Goal: Task Accomplishment & Management: Manage account settings

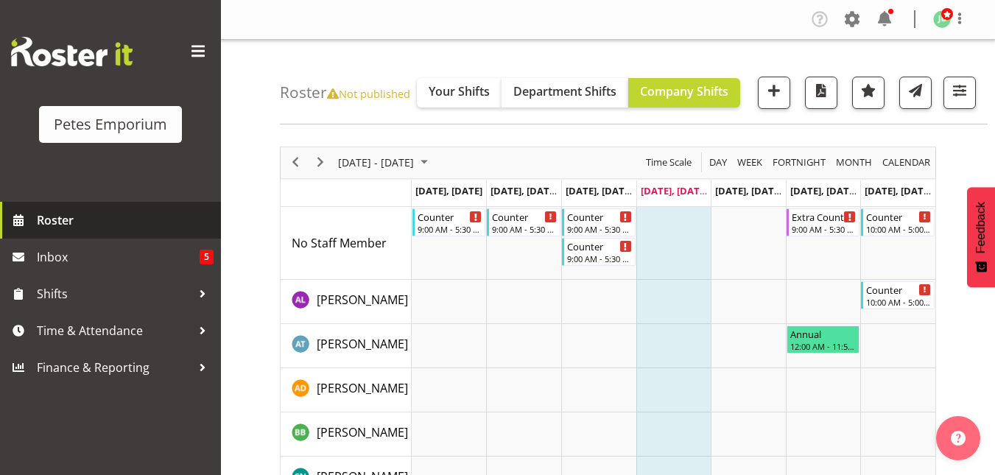
drag, startPoint x: 0, startPoint y: 0, endPoint x: 75, endPoint y: 220, distance: 232.7
click at [75, 220] on span "Roster" at bounding box center [125, 220] width 177 height 22
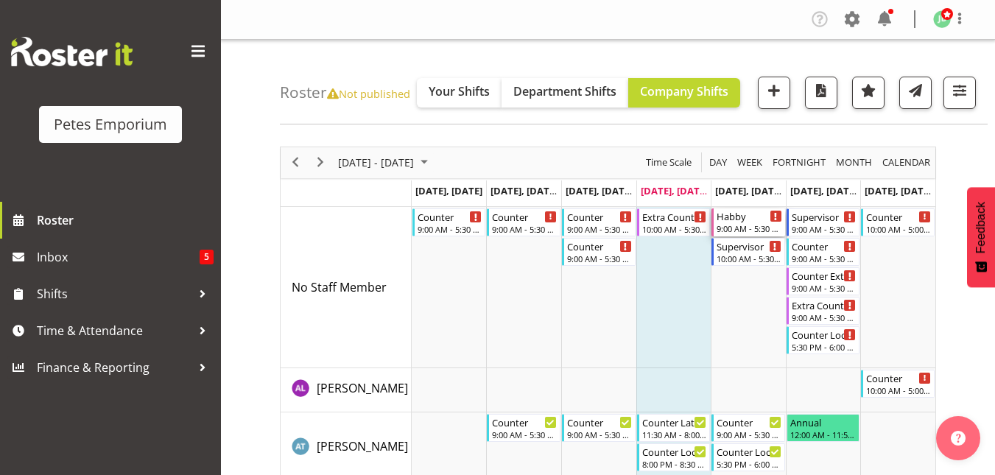
click at [739, 221] on div "Habby" at bounding box center [750, 215] width 66 height 15
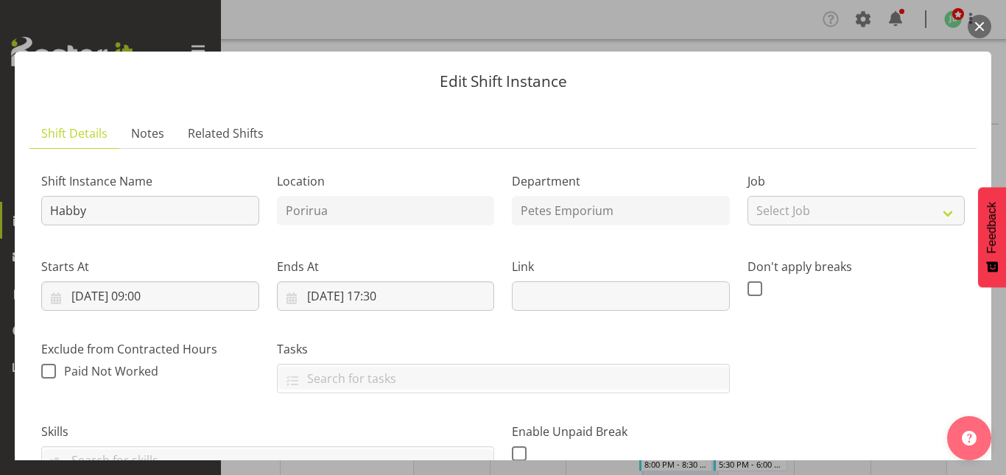
click at [981, 24] on button "button" at bounding box center [980, 27] width 24 height 24
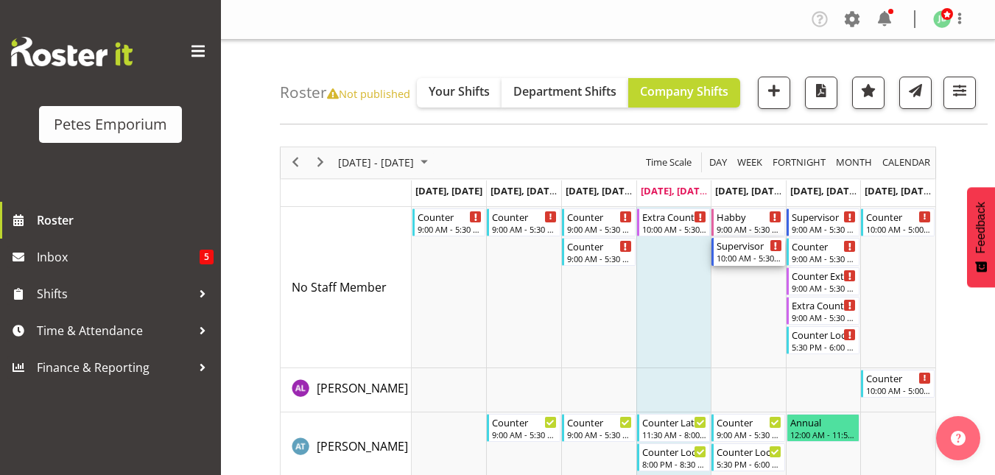
click at [751, 251] on div "Supervisor" at bounding box center [750, 245] width 66 height 15
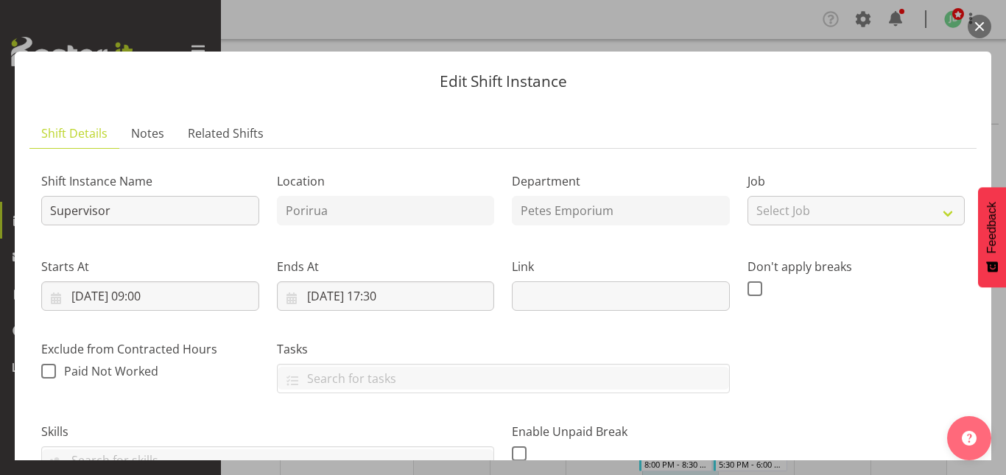
click at [982, 28] on button "button" at bounding box center [980, 27] width 24 height 24
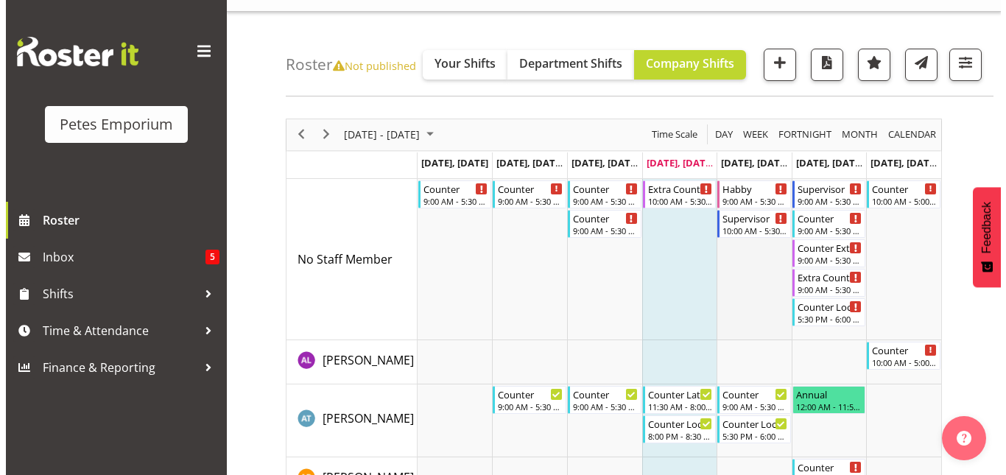
scroll to position [29, 0]
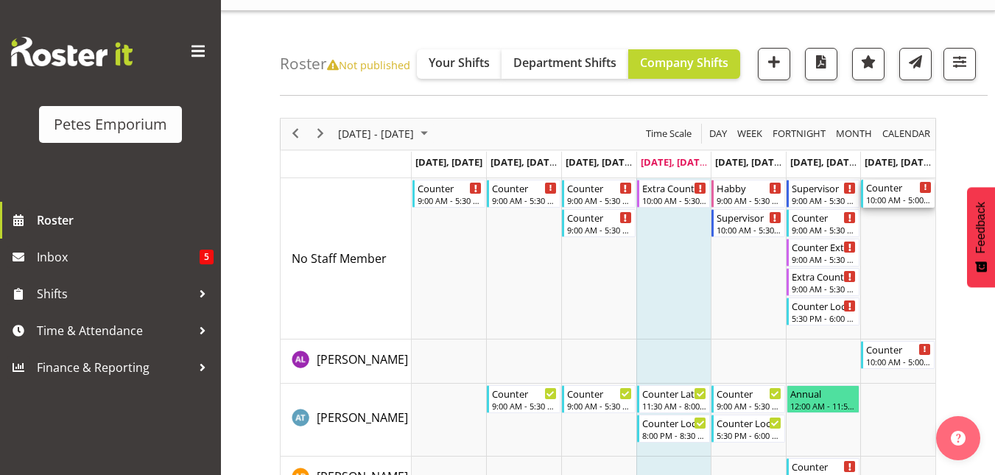
click at [891, 191] on div "Counter" at bounding box center [899, 187] width 66 height 15
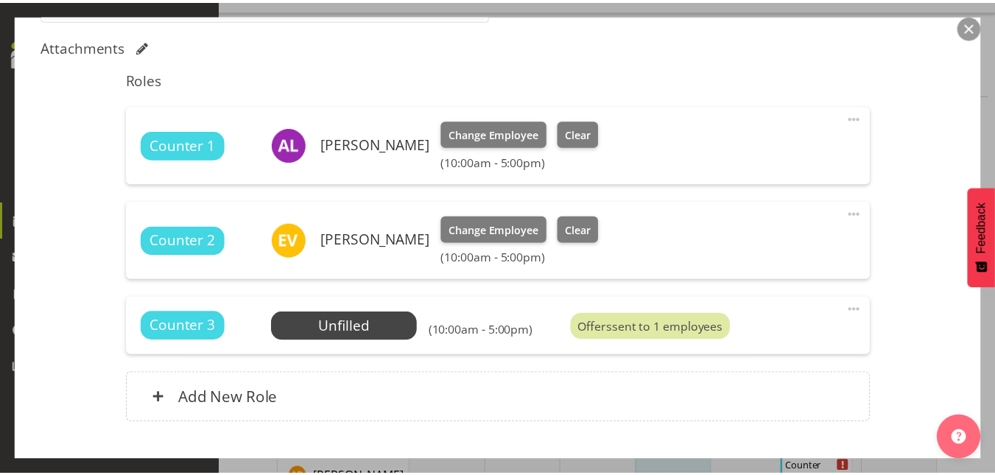
scroll to position [455, 0]
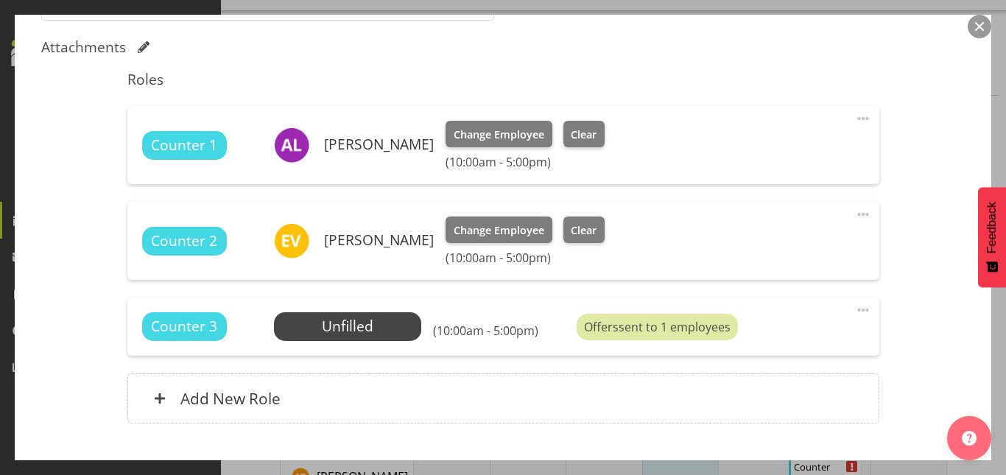
click at [980, 24] on button "button" at bounding box center [980, 27] width 24 height 24
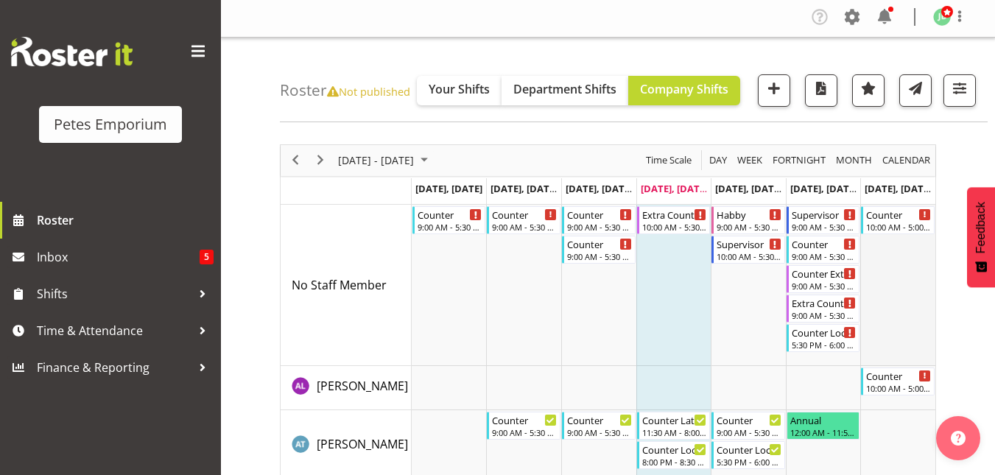
scroll to position [0, 0]
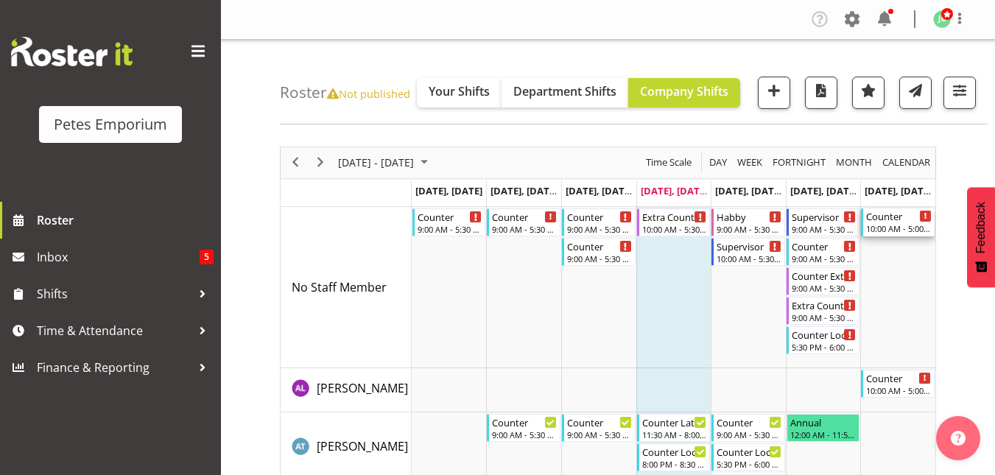
click at [898, 223] on div "Counter 10:00 AM - 5:00 PM" at bounding box center [899, 222] width 66 height 28
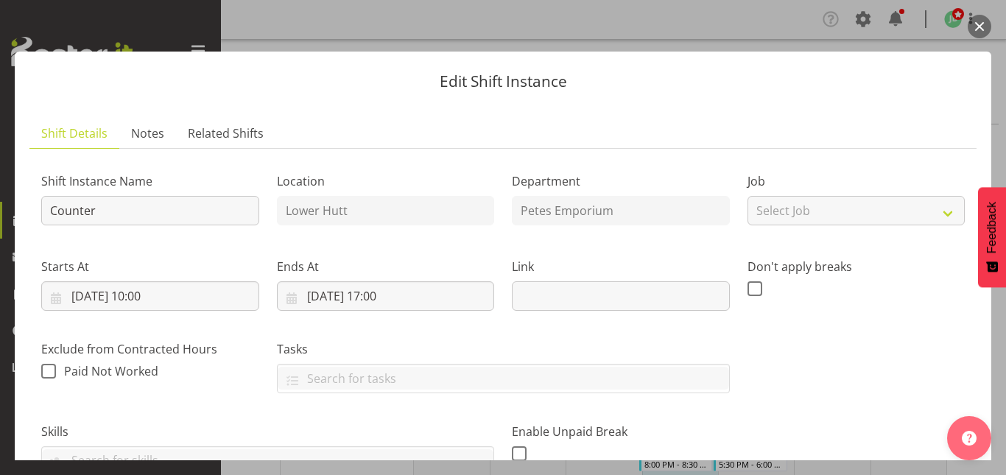
click at [984, 24] on button "button" at bounding box center [980, 27] width 24 height 24
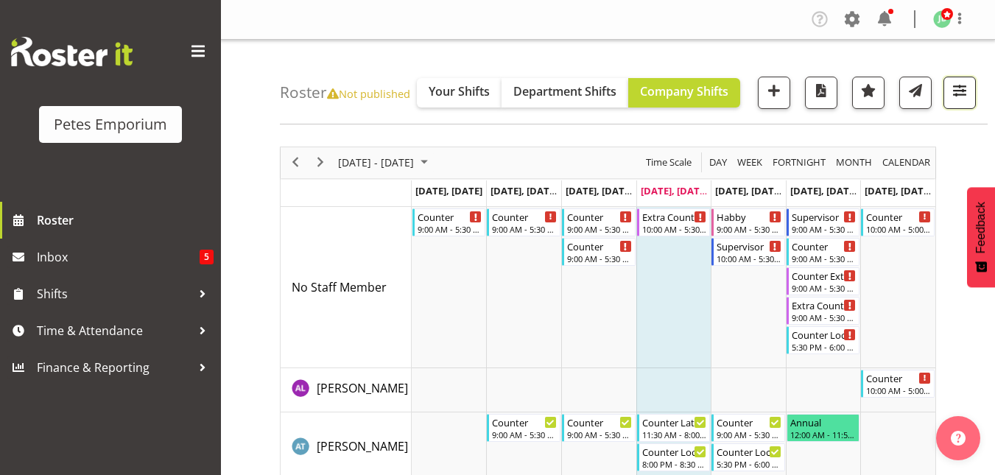
click at [958, 89] on span "button" at bounding box center [959, 90] width 19 height 19
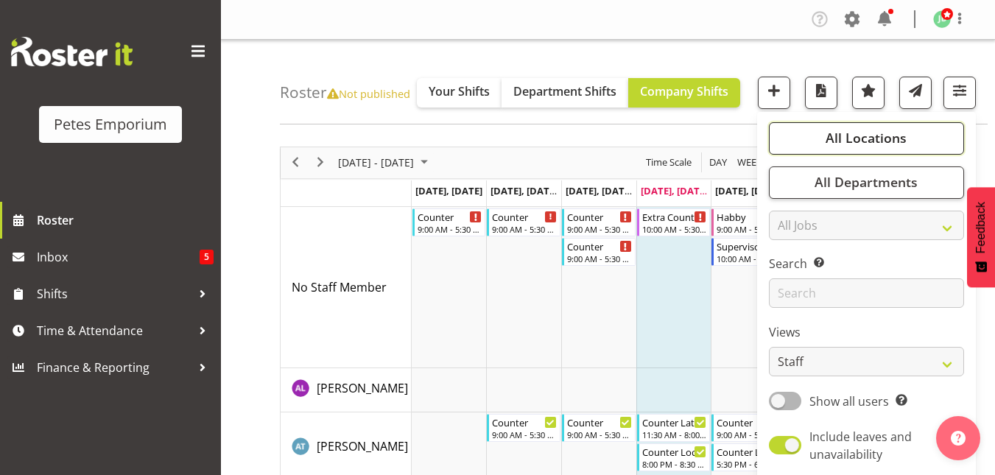
click at [907, 125] on button "All Locations" at bounding box center [866, 138] width 195 height 32
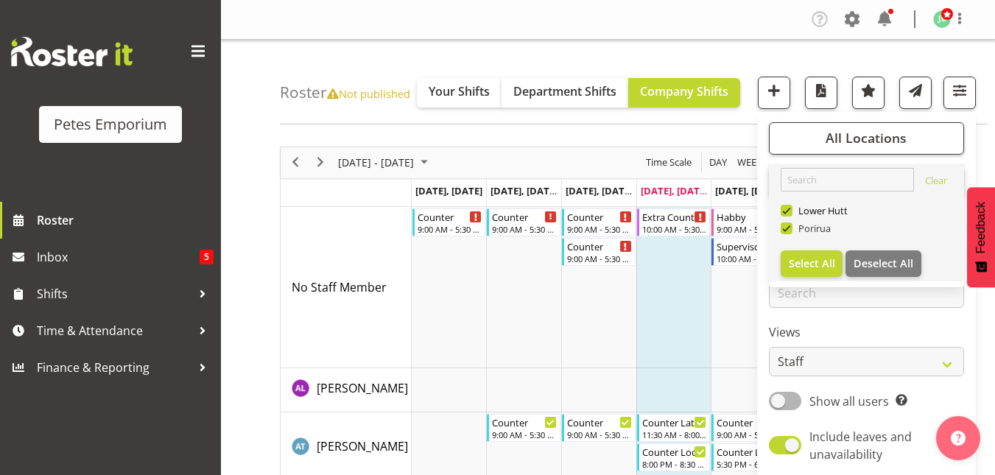
click at [791, 228] on span at bounding box center [787, 228] width 12 height 12
click at [791, 228] on input "Porirua" at bounding box center [786, 228] width 10 height 10
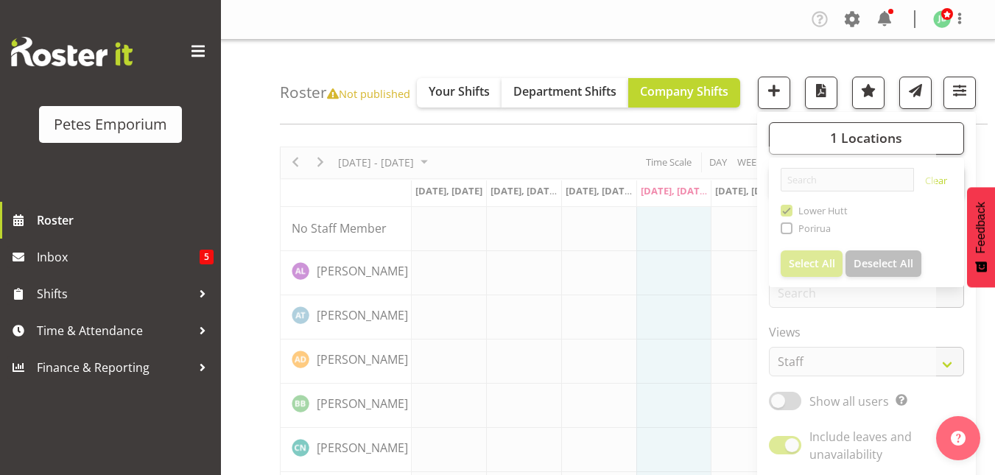
click at [768, 43] on div "Roster Not published Your Shifts Department Shifts Company Shifts 1 Locations C…" at bounding box center [634, 82] width 708 height 85
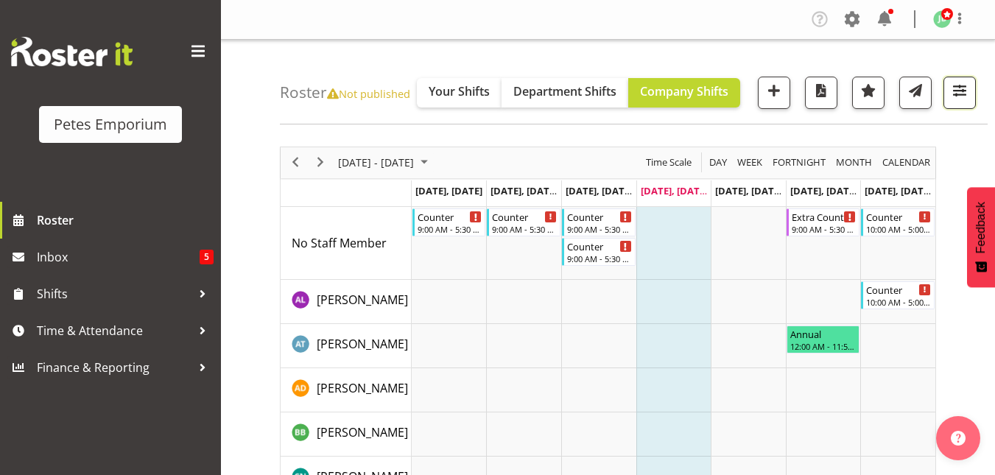
click at [956, 89] on span "button" at bounding box center [959, 90] width 19 height 19
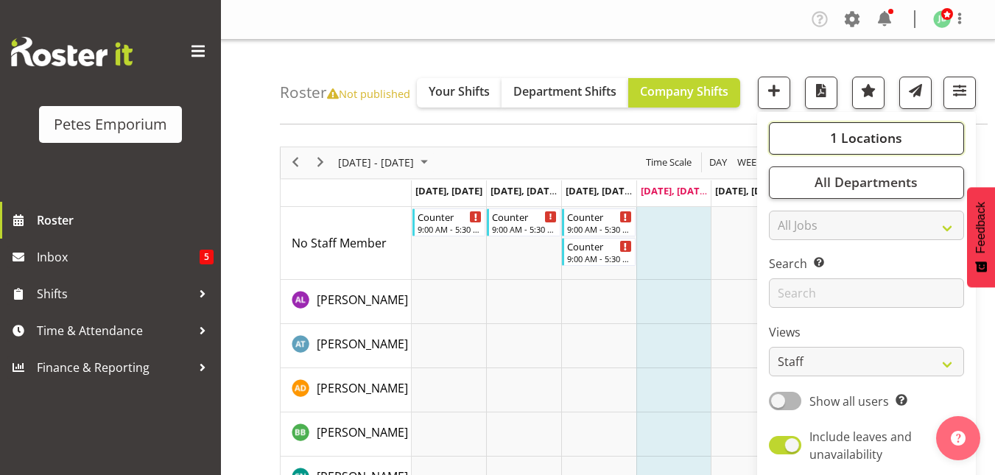
click at [858, 143] on span "1 Locations" at bounding box center [866, 138] width 72 height 18
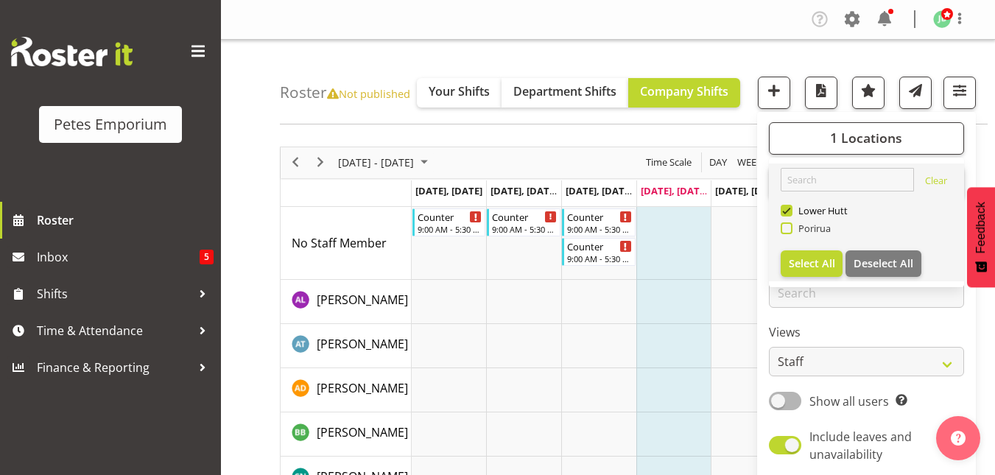
click at [786, 231] on span at bounding box center [787, 228] width 12 height 12
click at [786, 231] on input "Porirua" at bounding box center [786, 228] width 10 height 10
checkbox input "true"
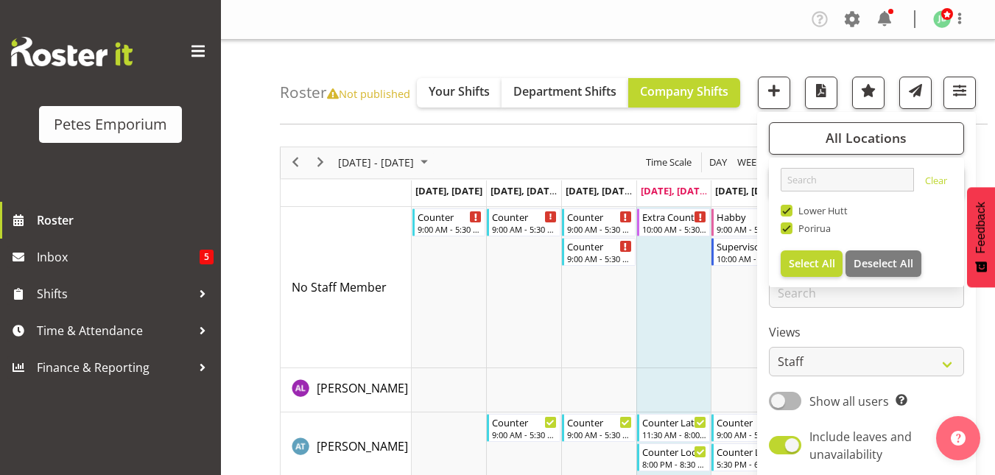
click at [788, 210] on span at bounding box center [787, 211] width 12 height 12
click at [788, 210] on input "Lower Hutt" at bounding box center [786, 211] width 10 height 10
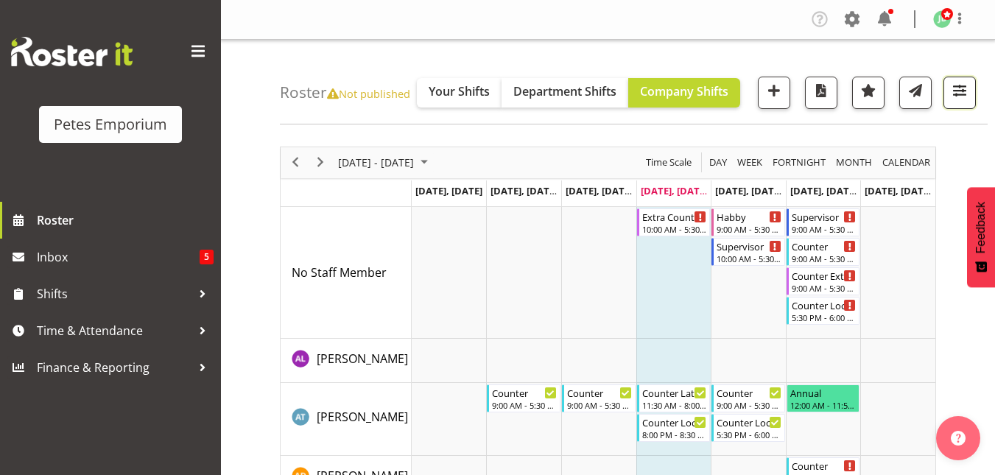
click at [964, 99] on span "button" at bounding box center [959, 90] width 19 height 19
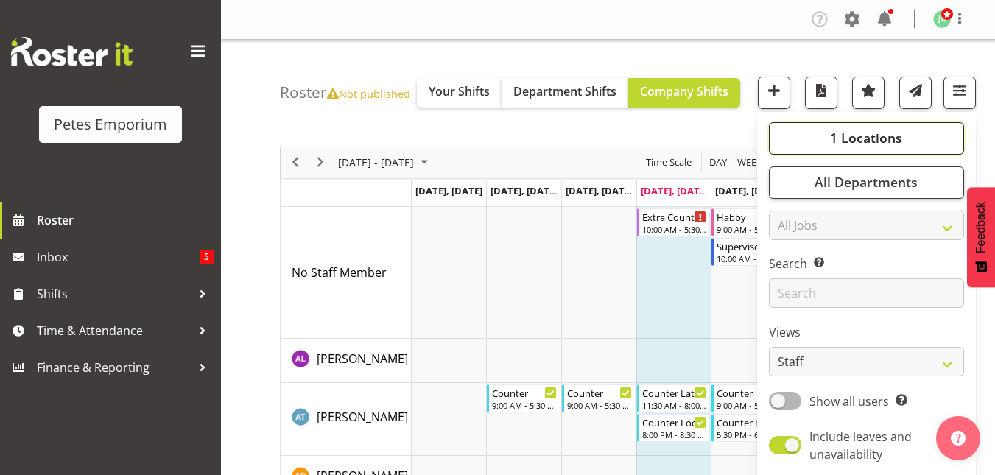
click at [883, 134] on span "1 Locations" at bounding box center [866, 138] width 72 height 18
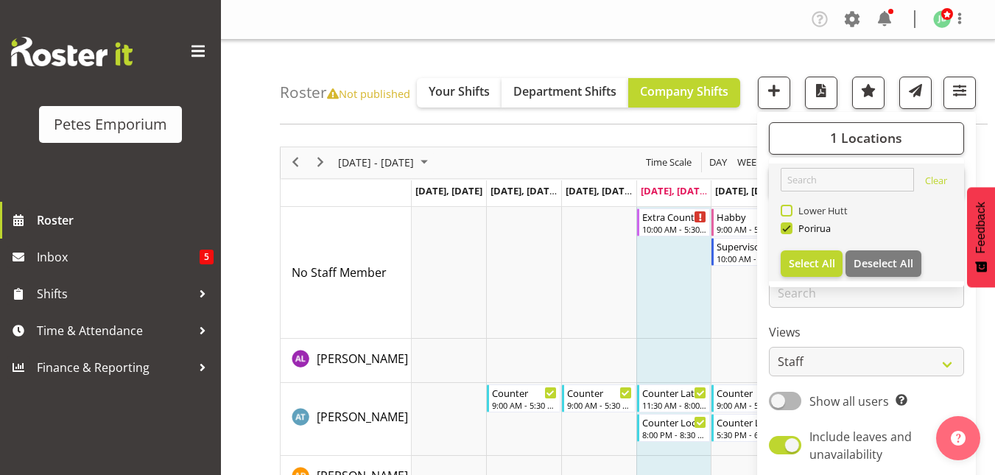
click at [785, 211] on span at bounding box center [787, 211] width 12 height 12
click at [785, 211] on input "Lower Hutt" at bounding box center [786, 211] width 10 height 10
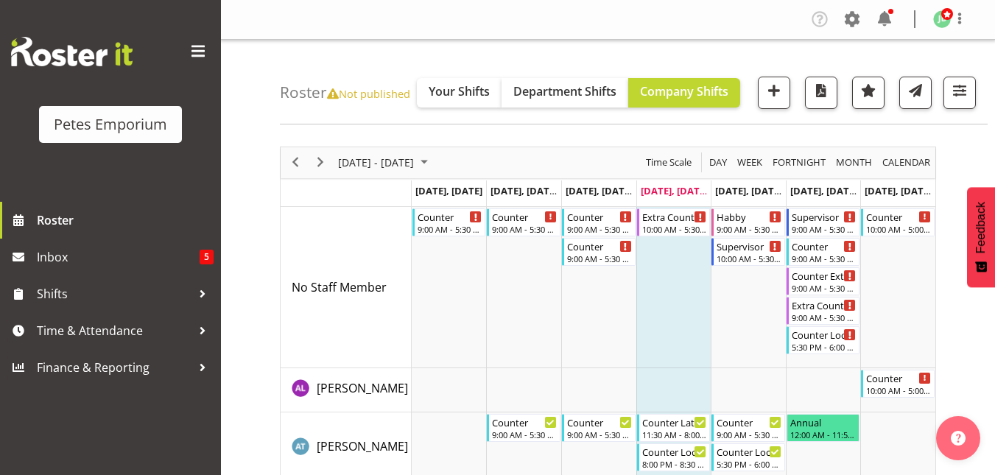
drag, startPoint x: 746, startPoint y: 134, endPoint x: 747, endPoint y: 226, distance: 92.1
click at [967, 85] on span "button" at bounding box center [959, 90] width 19 height 19
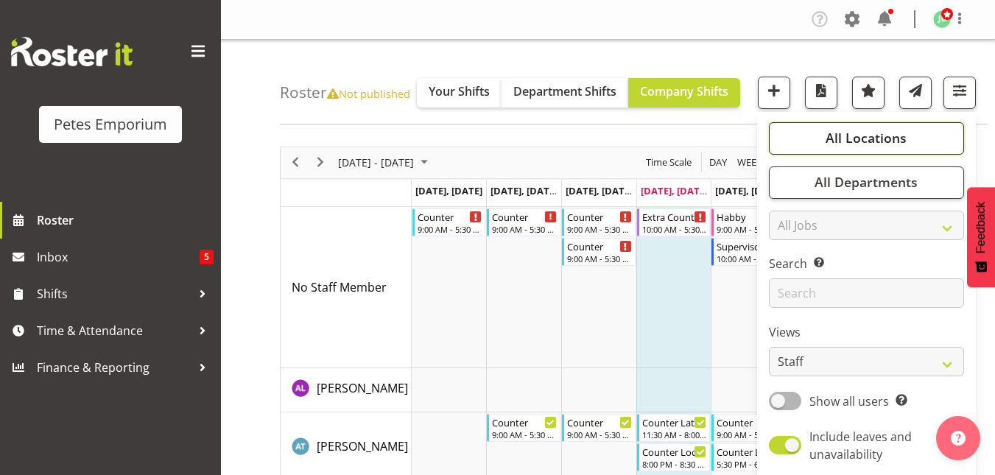
click at [867, 145] on span "All Locations" at bounding box center [866, 138] width 81 height 18
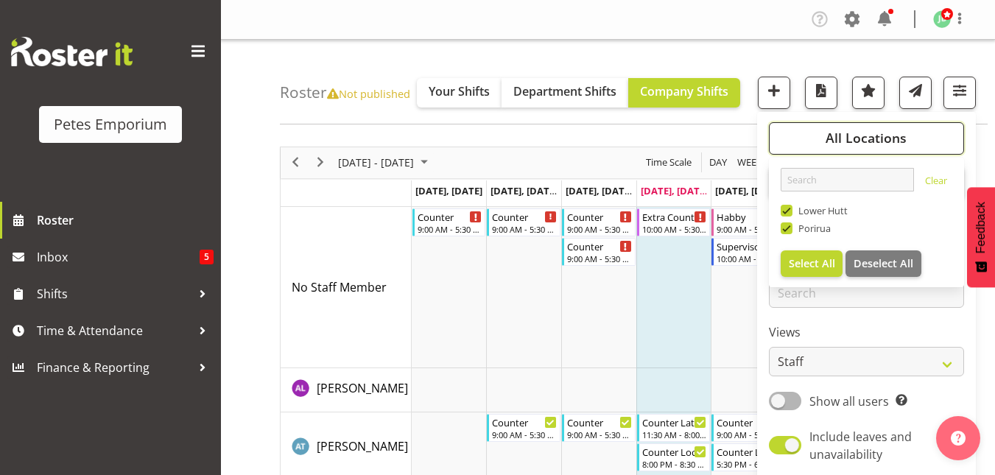
click at [918, 130] on button "All Locations" at bounding box center [866, 138] width 195 height 32
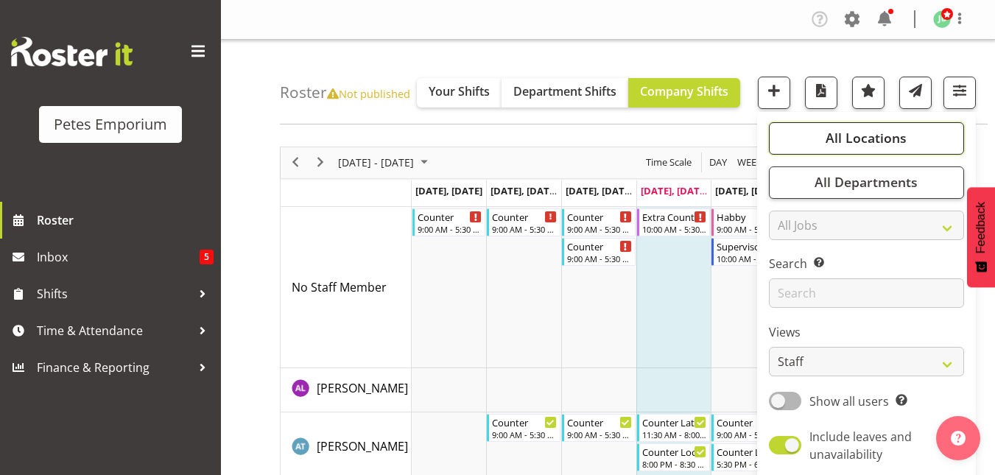
click at [887, 131] on span "All Locations" at bounding box center [866, 138] width 81 height 18
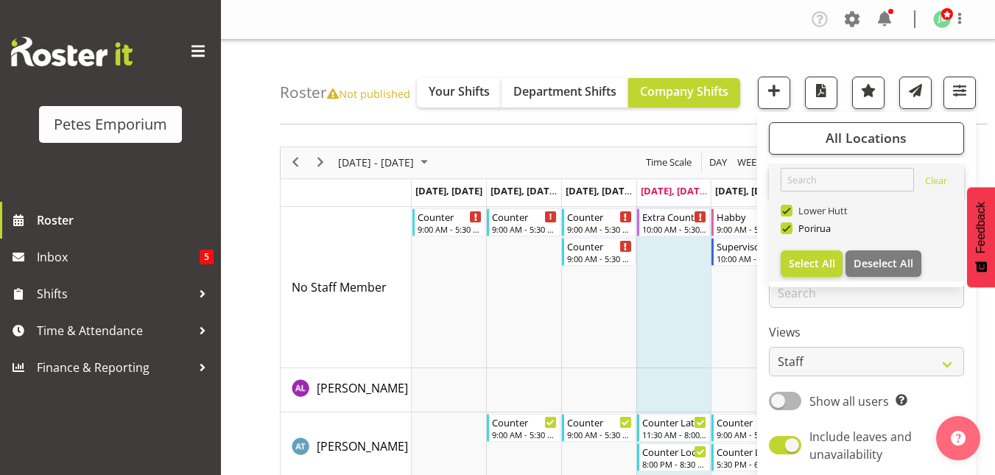
click at [790, 210] on span at bounding box center [787, 211] width 12 height 12
click at [790, 210] on input "Lower Hutt" at bounding box center [786, 211] width 10 height 10
checkbox input "false"
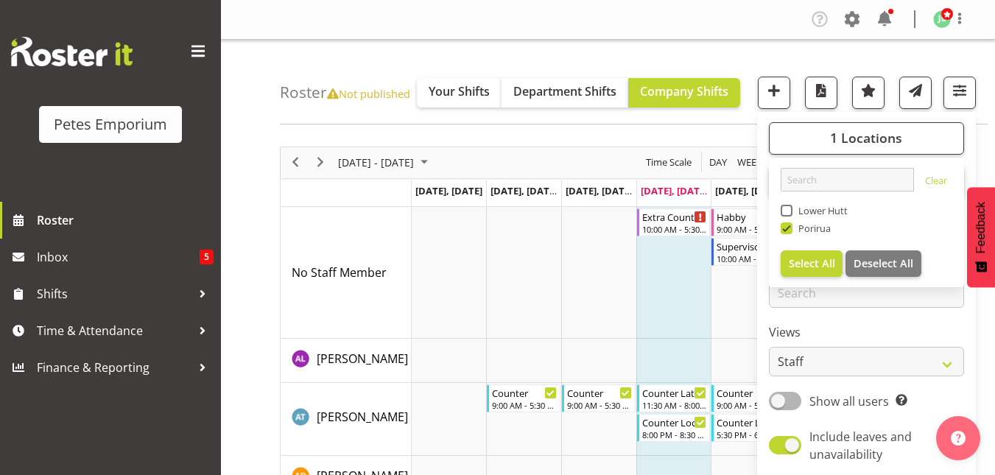
click at [746, 36] on div "Company Settings Roles & Skills Tasks Jobs Employees Locations & Departments Ac…" at bounding box center [608, 20] width 774 height 40
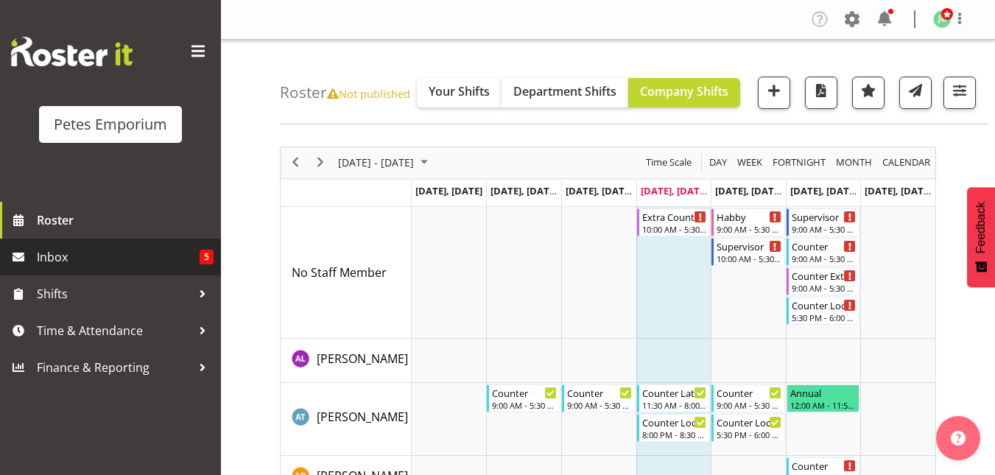
click at [99, 262] on span "Inbox" at bounding box center [118, 257] width 163 height 22
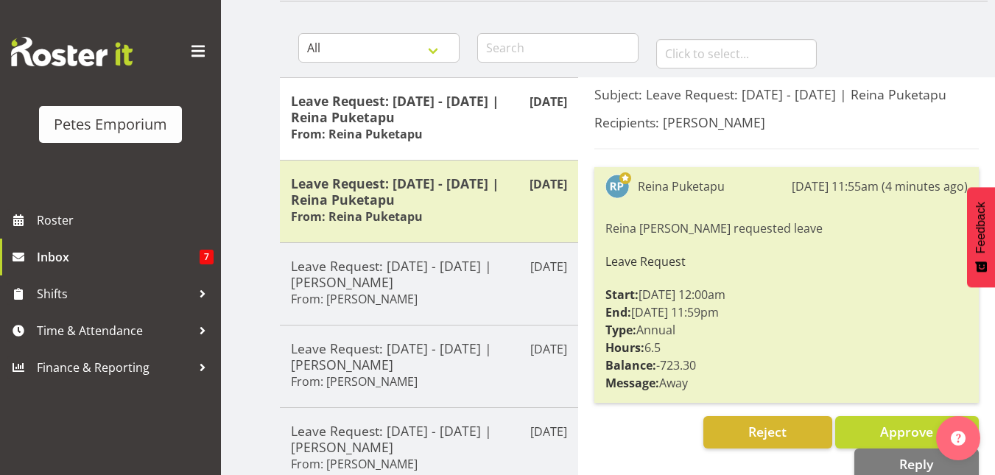
scroll to position [130, 0]
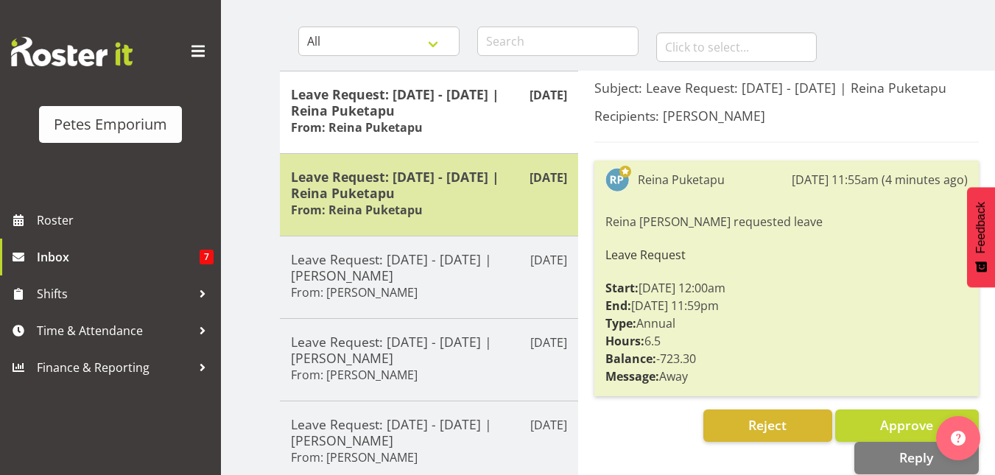
click at [403, 197] on h5 "Leave Request: 26/10/25 - 26/10/25 | Reina Puketapu" at bounding box center [429, 185] width 276 height 32
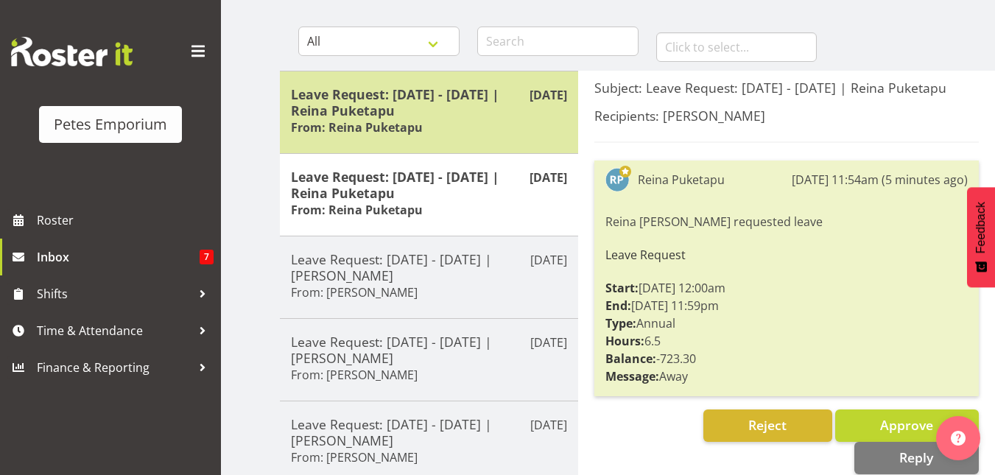
click at [517, 115] on h5 "Leave Request: 07/12/25 - 07/12/25 | Reina Puketapu" at bounding box center [429, 102] width 276 height 32
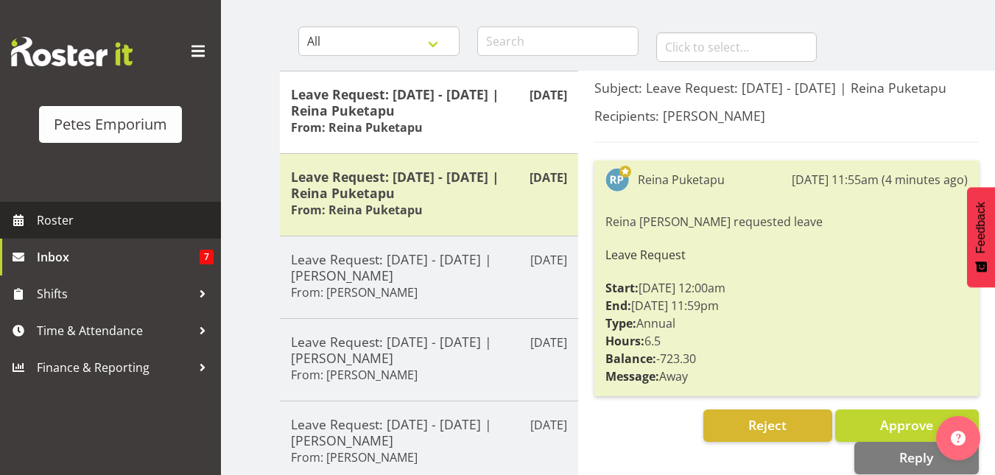
click at [29, 225] on span at bounding box center [18, 220] width 22 height 22
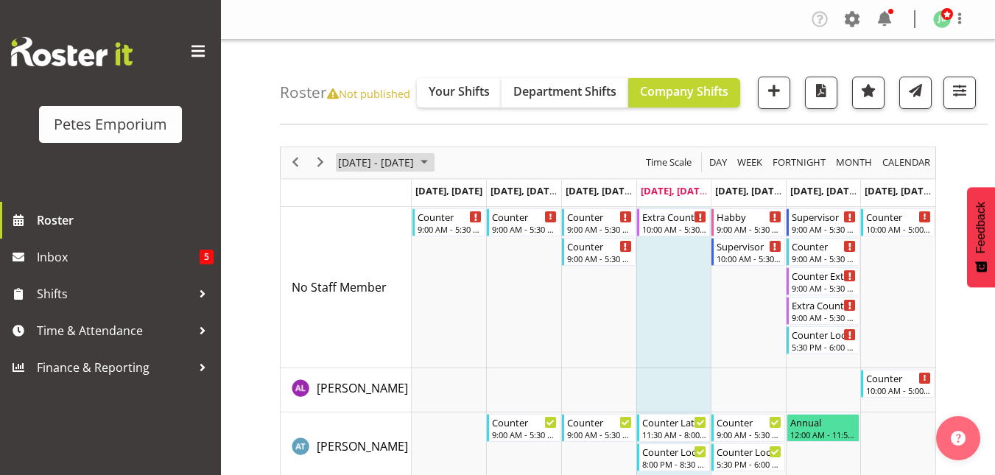
click at [433, 163] on span "October 2025" at bounding box center [425, 162] width 18 height 18
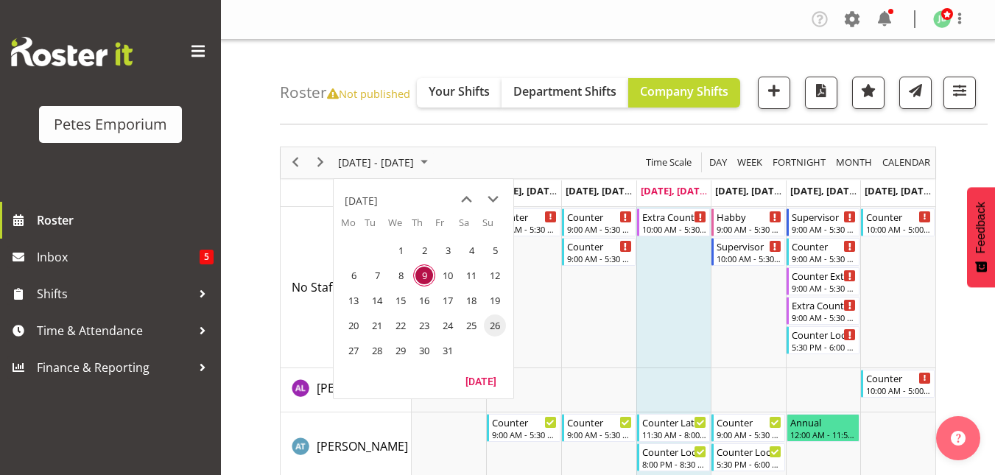
click at [486, 318] on td "26" at bounding box center [495, 325] width 24 height 25
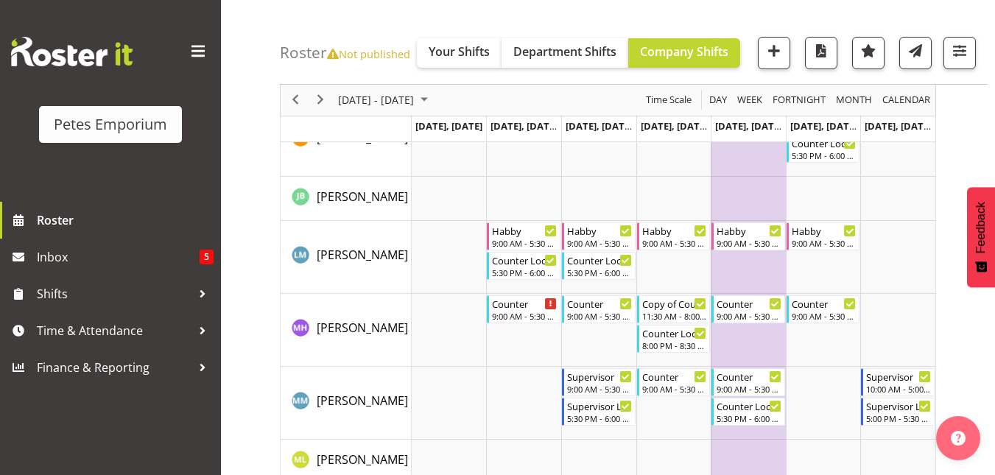
scroll to position [903, 0]
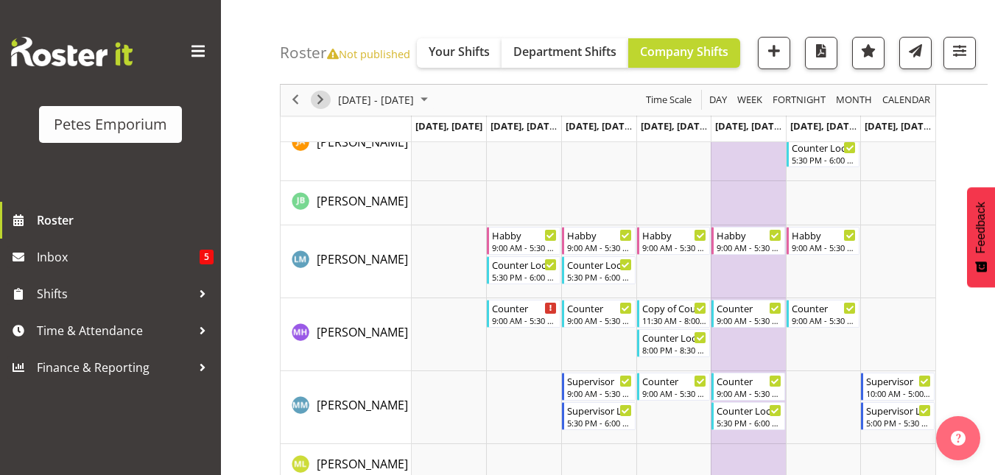
click at [321, 99] on span "Next" at bounding box center [321, 100] width 18 height 18
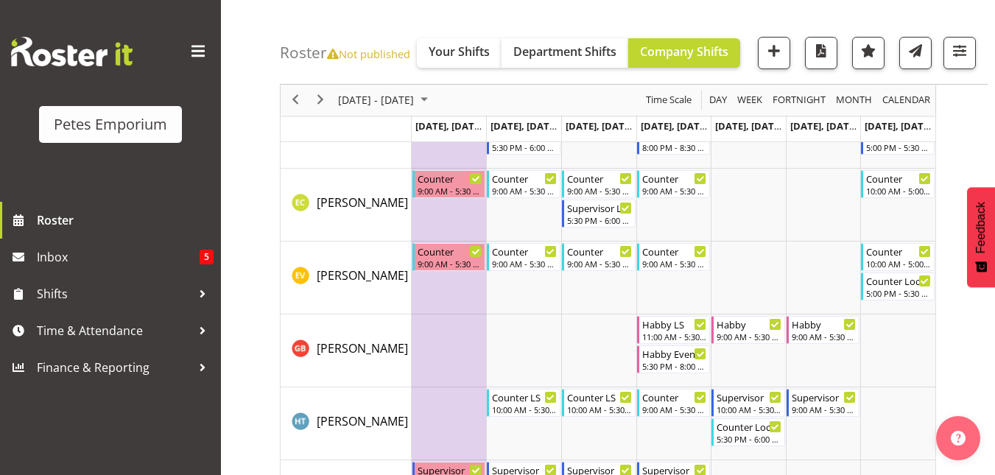
scroll to position [506, 0]
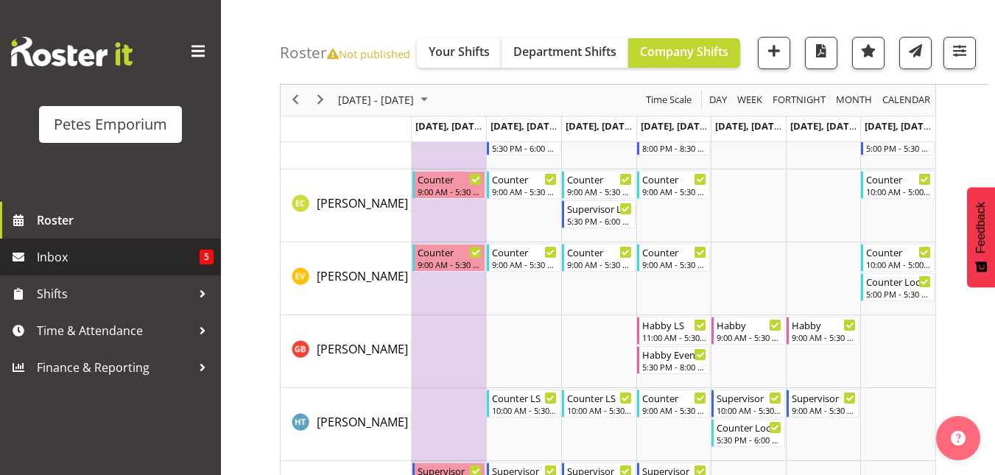
click at [80, 256] on span "Inbox" at bounding box center [118, 257] width 163 height 22
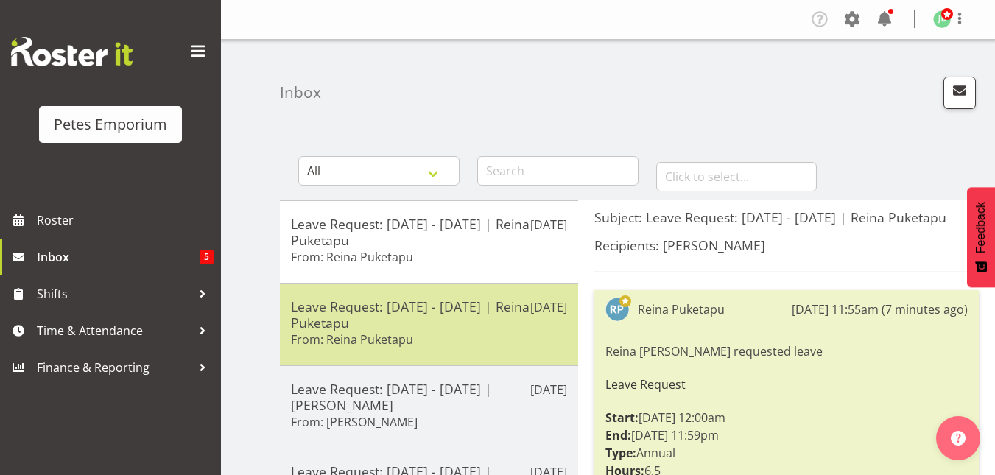
click at [438, 308] on h5 "Leave Request: 26/10/25 - 26/10/25 | Reina Puketapu" at bounding box center [429, 314] width 276 height 32
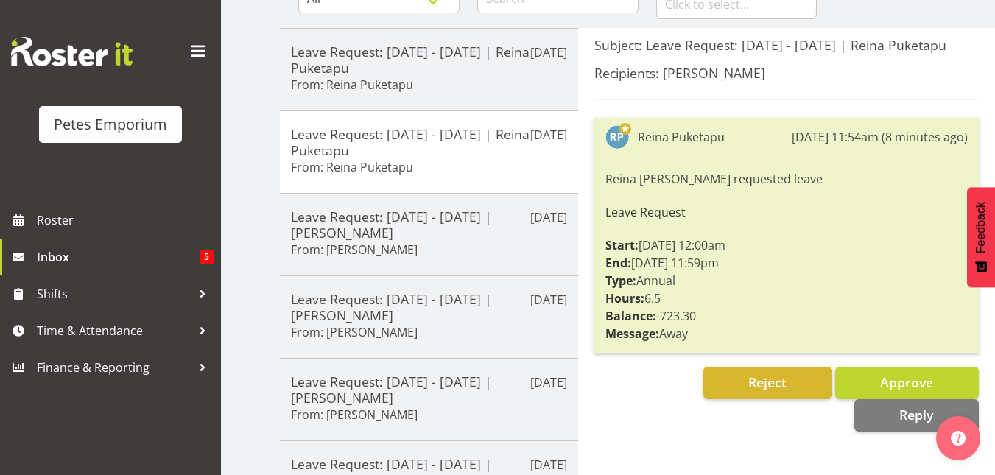
scroll to position [173, 0]
click at [776, 390] on span "Reject" at bounding box center [768, 382] width 38 height 18
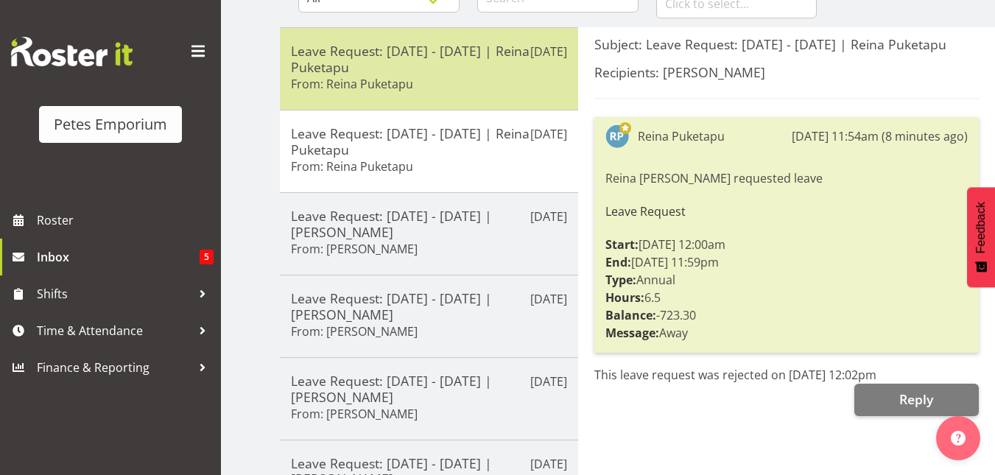
click at [421, 75] on div "Leave Request: 07/12/25 - 07/12/25 | Reina Puketapu From: Reina Puketapu" at bounding box center [429, 69] width 276 height 52
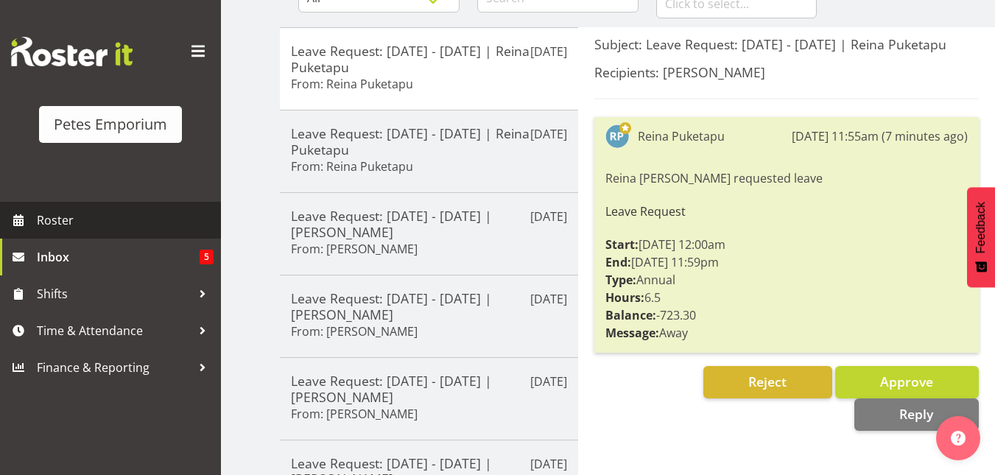
click at [68, 221] on span "Roster" at bounding box center [125, 220] width 177 height 22
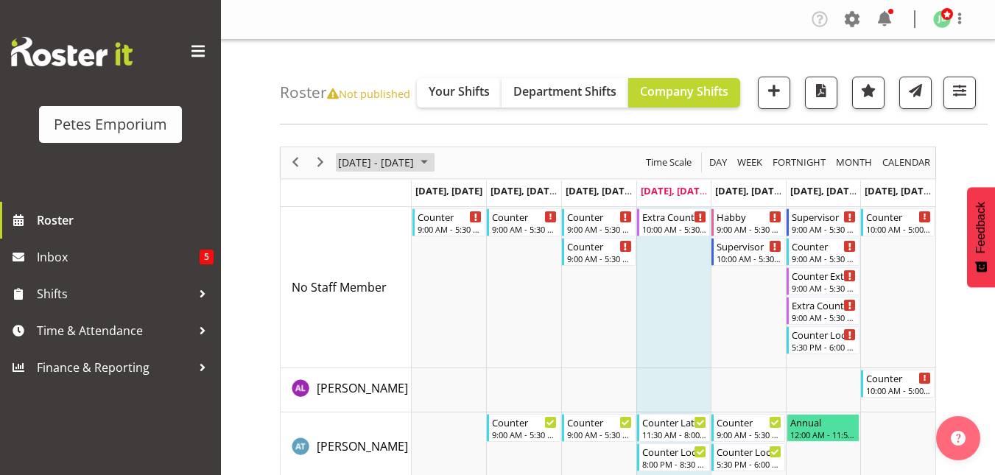
click at [433, 160] on span "October 2025" at bounding box center [425, 162] width 18 height 18
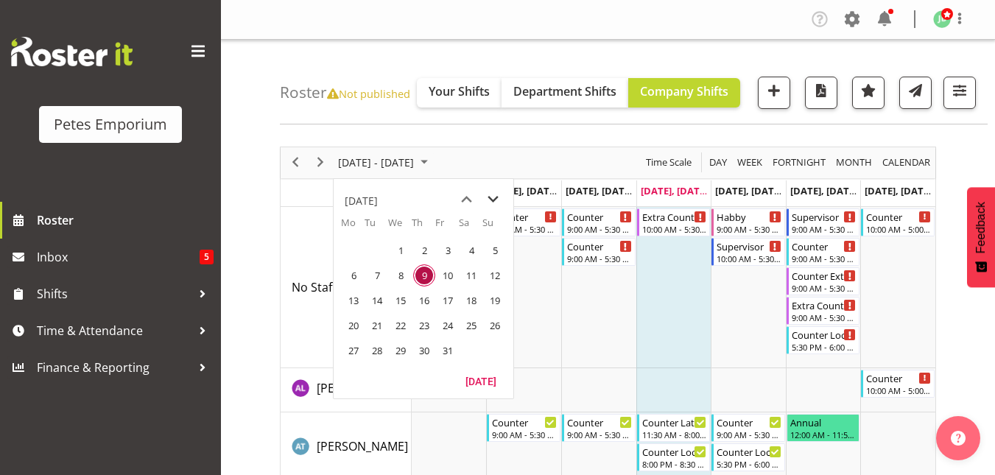
click at [493, 204] on span "next month" at bounding box center [493, 199] width 26 height 27
click at [486, 250] on span "7" at bounding box center [495, 250] width 22 height 22
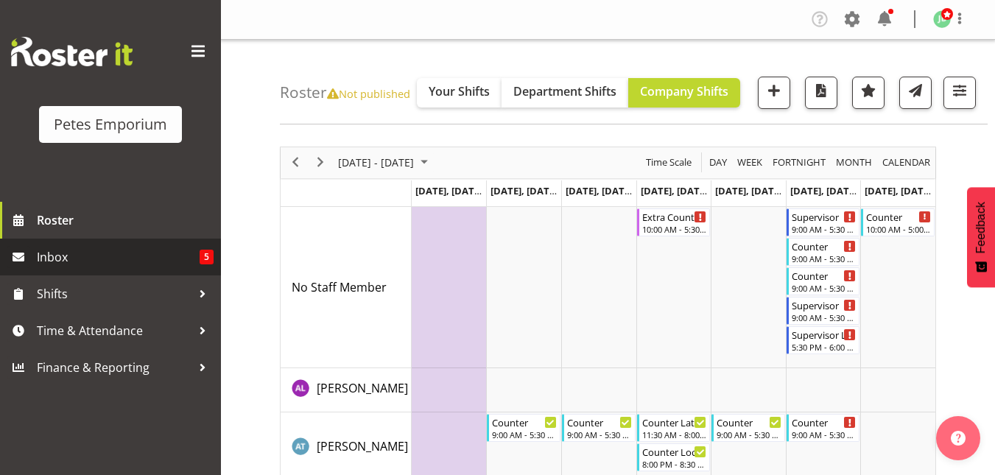
click at [101, 251] on span "Inbox" at bounding box center [118, 257] width 163 height 22
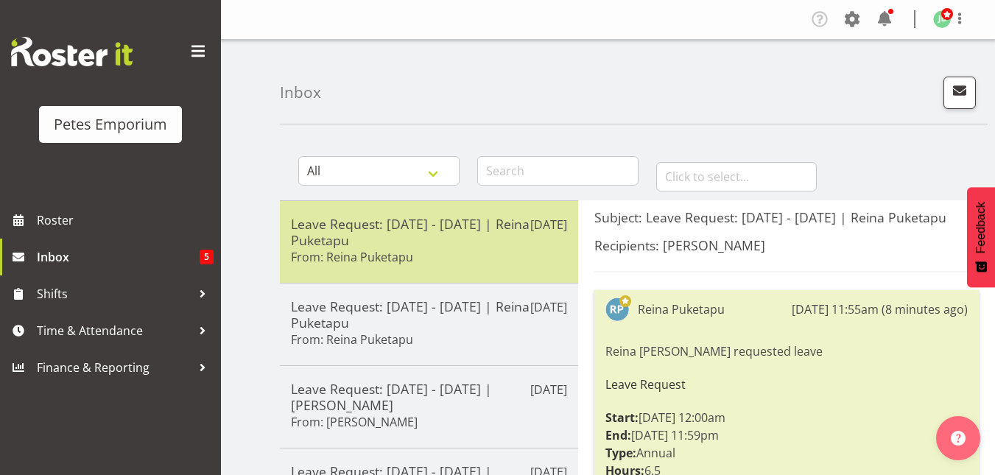
click at [469, 234] on h5 "Leave Request: [DATE] - [DATE] | Reina Puketapu" at bounding box center [429, 232] width 276 height 32
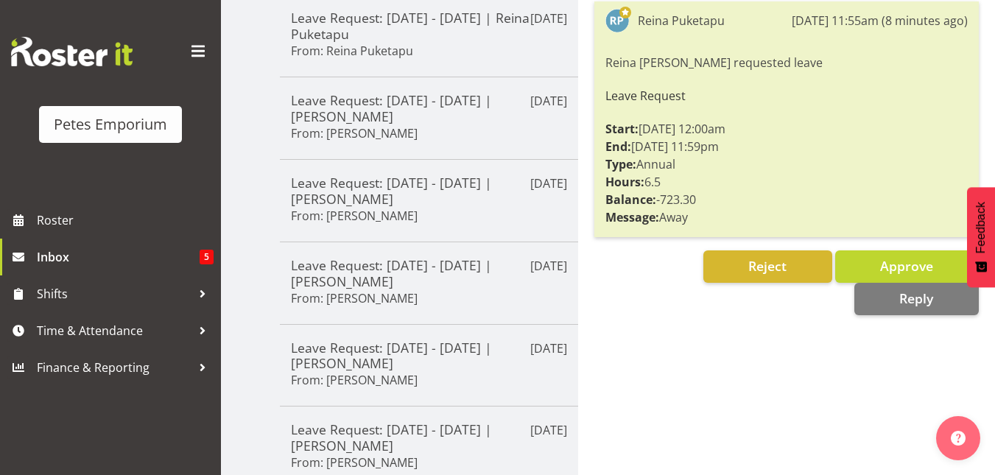
scroll to position [290, 0]
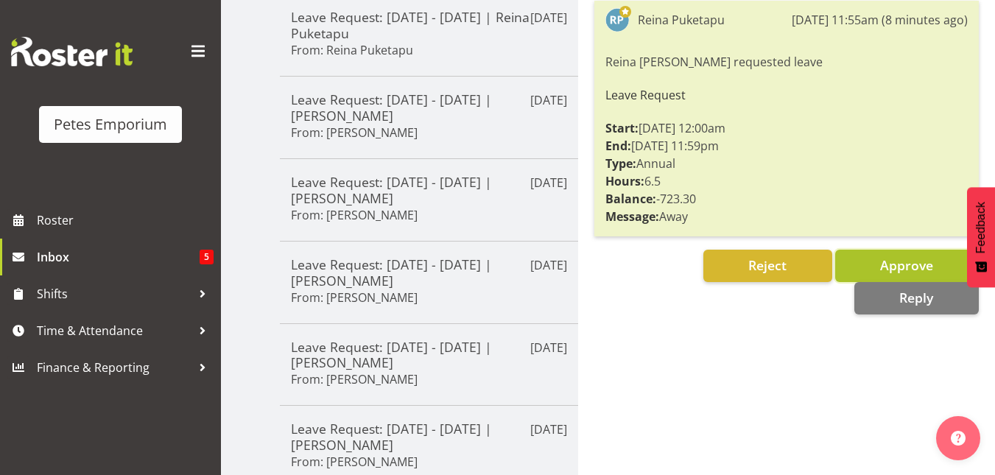
click at [869, 272] on button "Approve" at bounding box center [907, 266] width 144 height 32
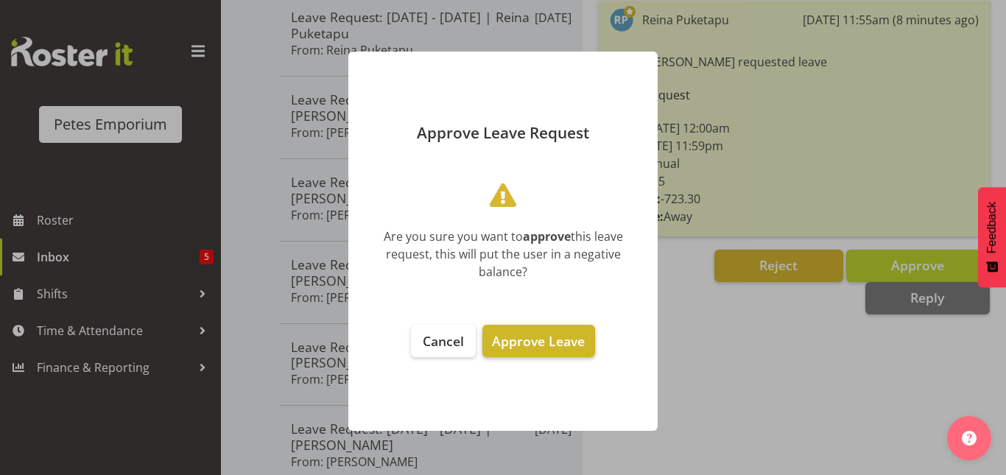
click at [551, 340] on span "Approve Leave" at bounding box center [538, 341] width 93 height 18
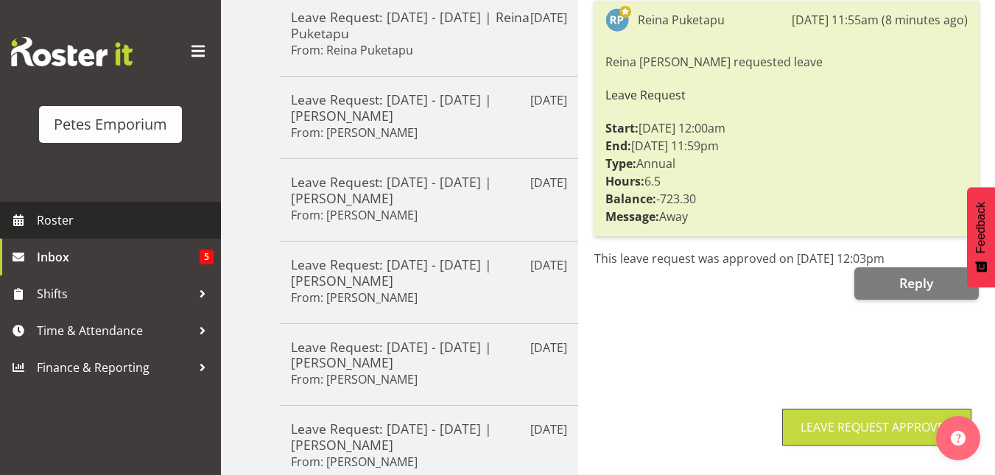
click at [86, 217] on span "Roster" at bounding box center [125, 220] width 177 height 22
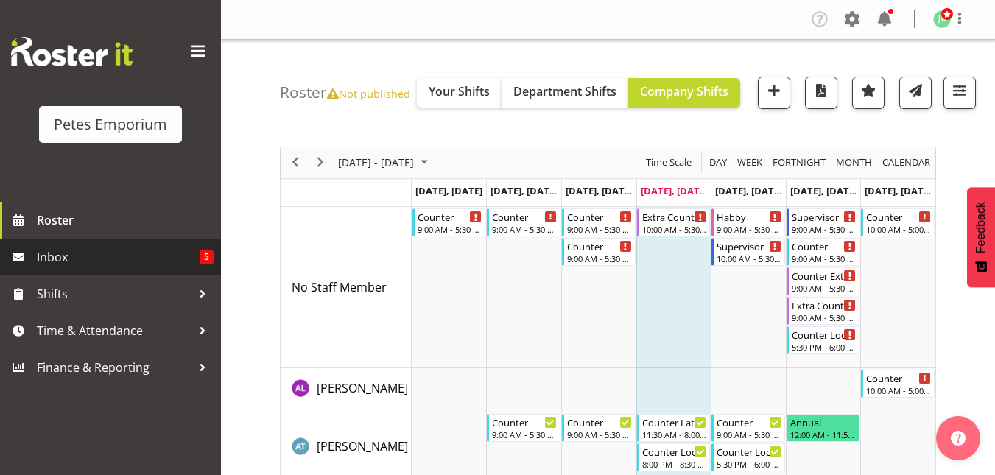
click at [73, 264] on span "Inbox" at bounding box center [118, 257] width 163 height 22
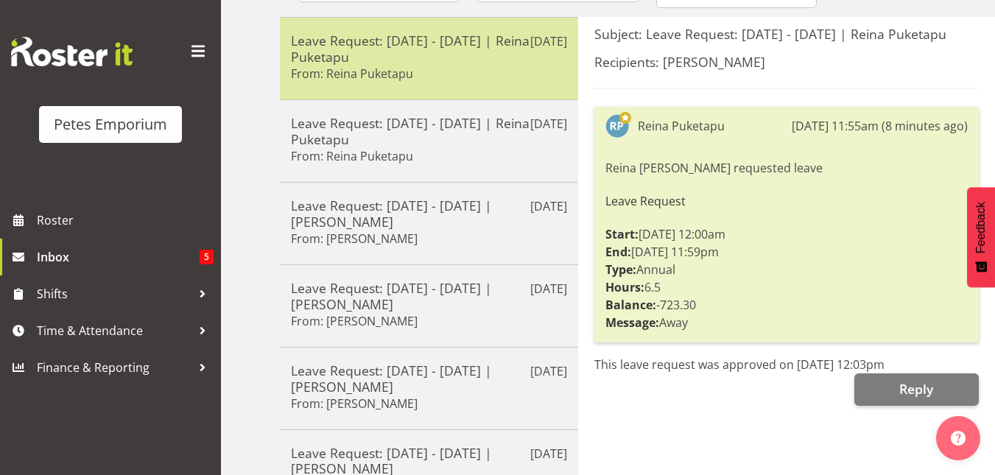
scroll to position [185, 0]
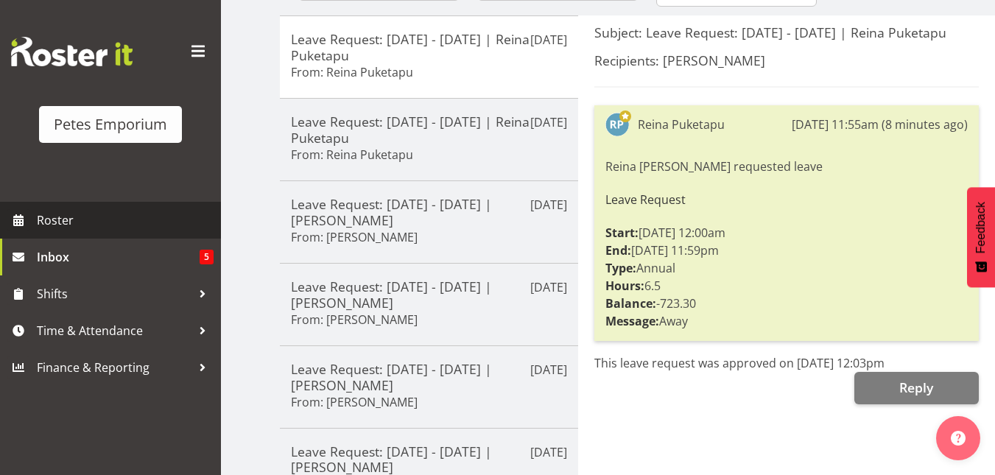
click at [57, 220] on span "Roster" at bounding box center [125, 220] width 177 height 22
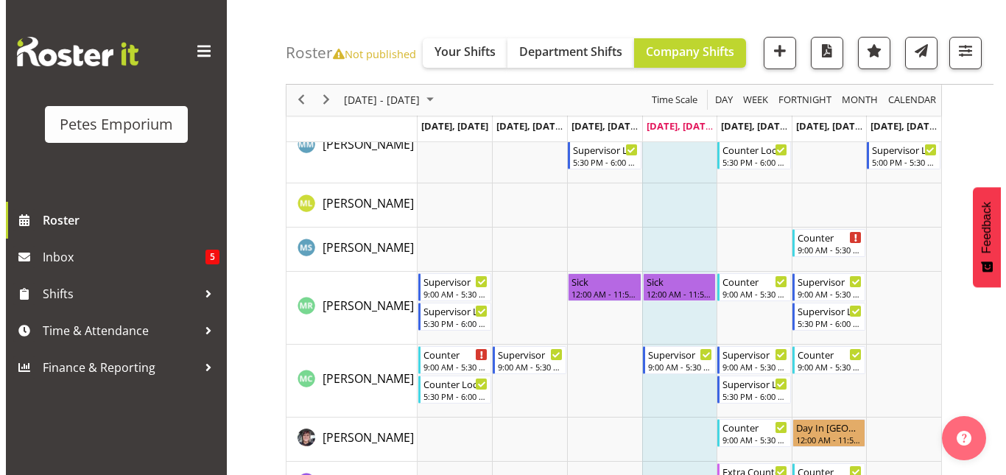
scroll to position [1252, 0]
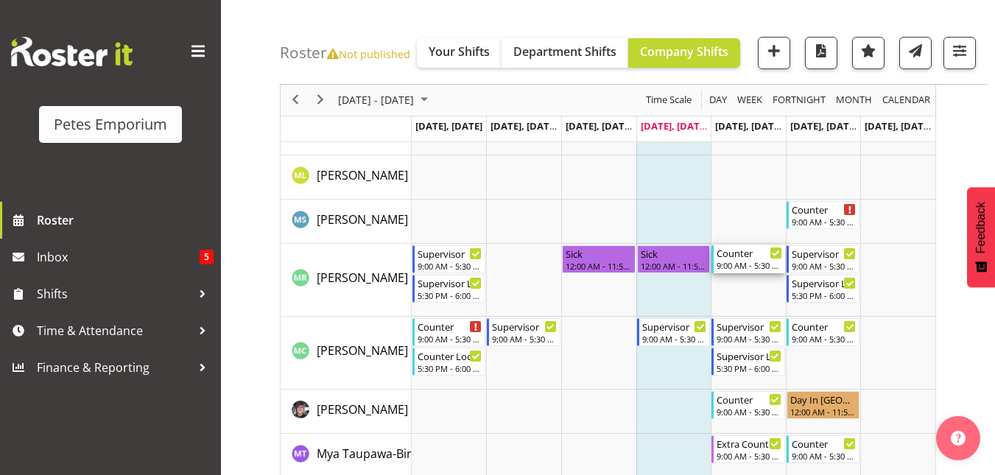
click at [738, 260] on div "Counter 9:00 AM - 5:30 PM" at bounding box center [750, 259] width 66 height 28
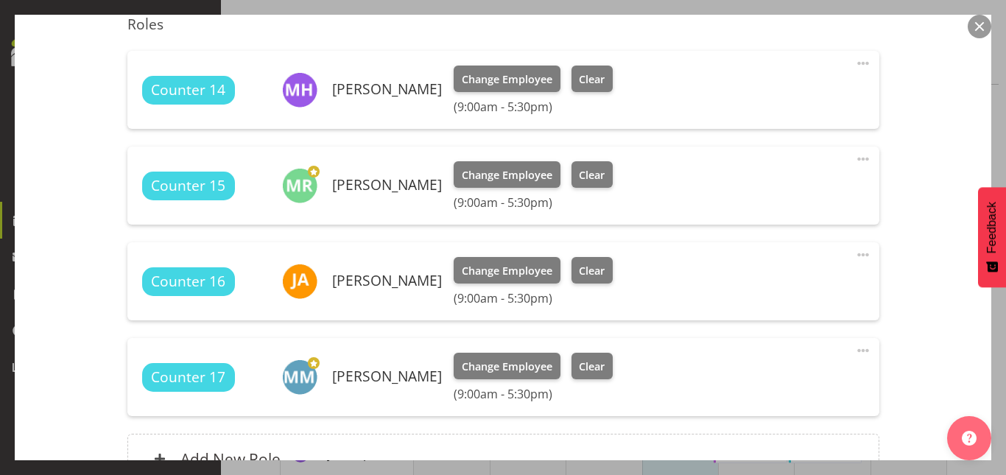
scroll to position [511, 0]
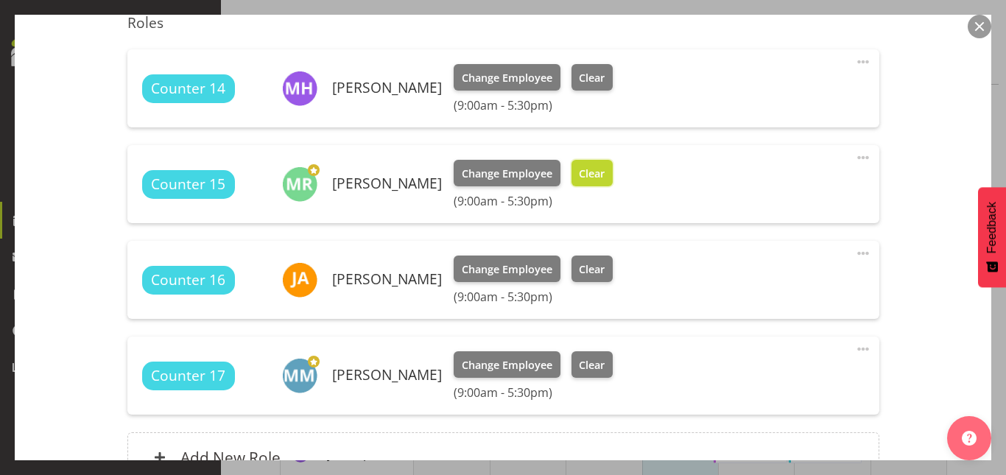
click at [605, 171] on span "Clear" at bounding box center [592, 174] width 26 height 16
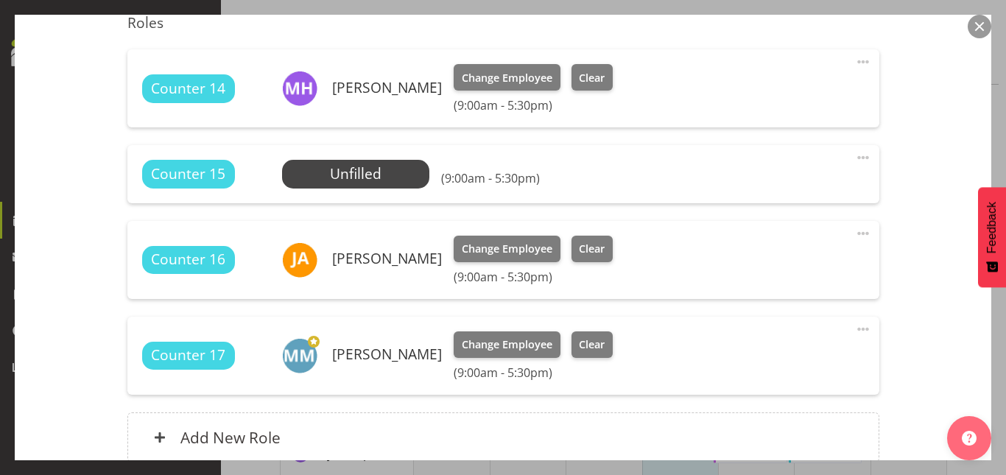
scroll to position [645, 0]
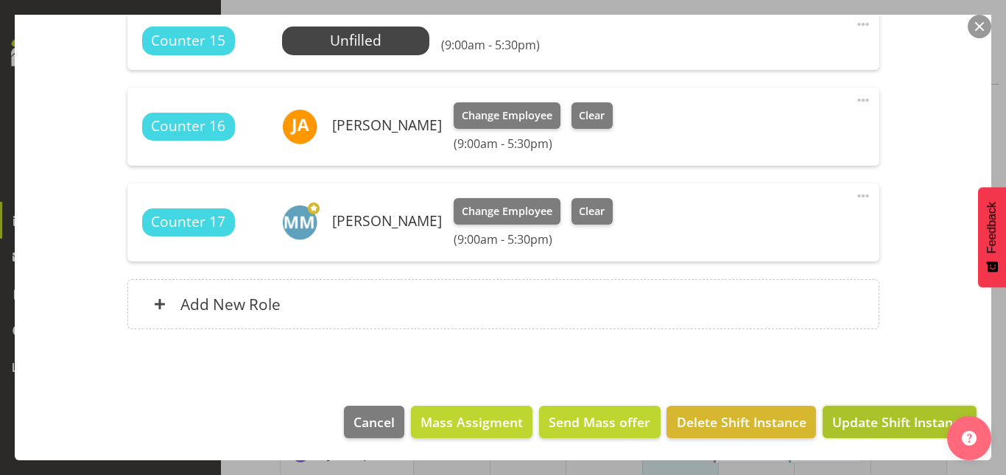
click at [855, 429] on span "Update Shift Instance" at bounding box center [900, 422] width 135 height 19
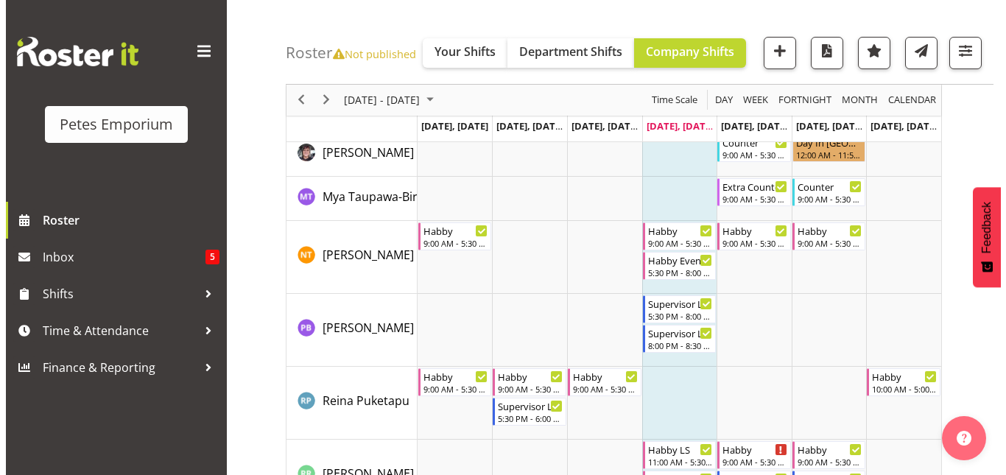
scroll to position [1494, 0]
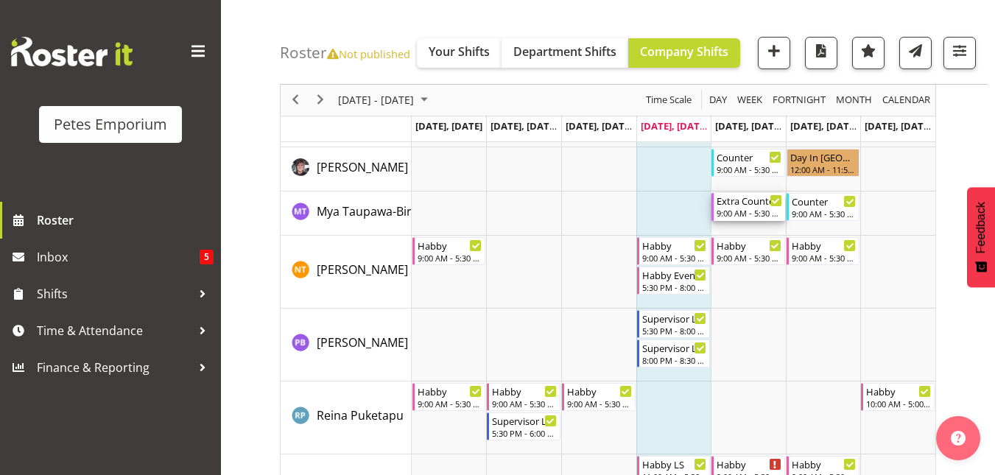
click at [748, 211] on div "9:00 AM - 5:30 PM" at bounding box center [750, 213] width 66 height 12
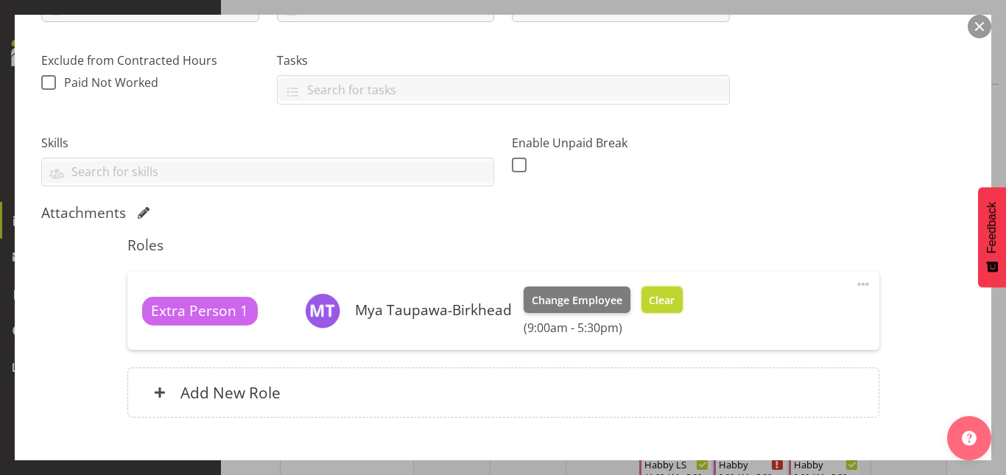
click at [666, 301] on span "Clear" at bounding box center [662, 300] width 26 height 16
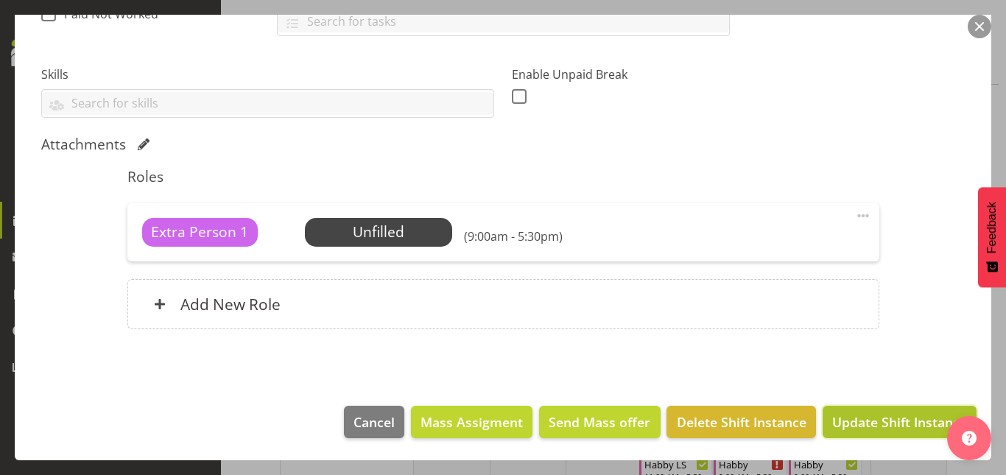
click at [871, 432] on button "Update Shift Instance" at bounding box center [900, 422] width 154 height 32
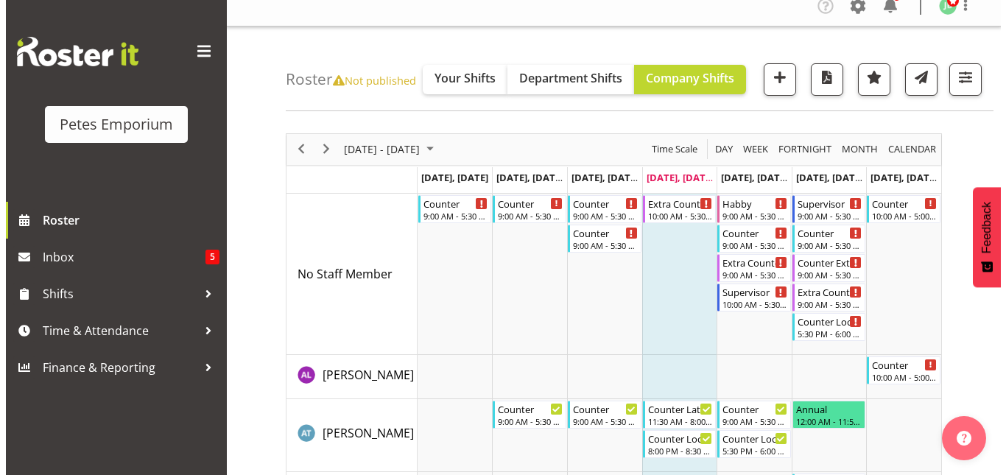
scroll to position [0, 0]
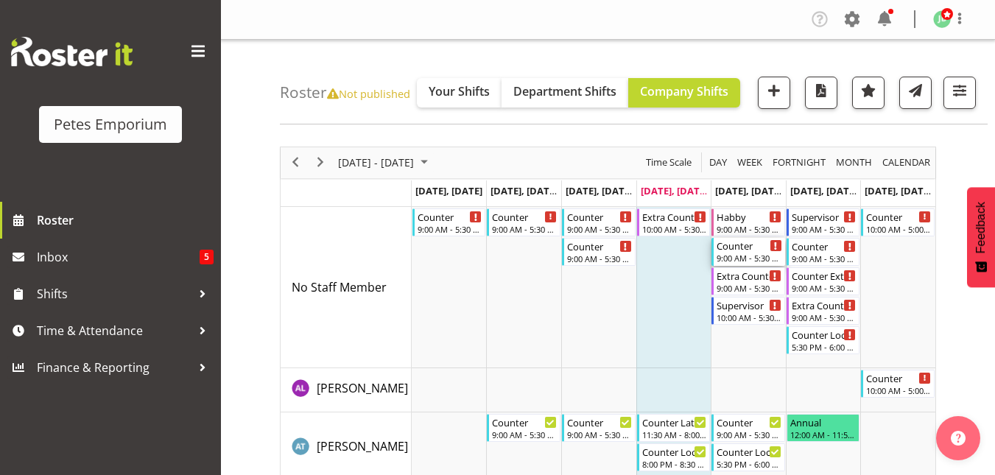
click at [743, 248] on div "Counter" at bounding box center [750, 245] width 66 height 15
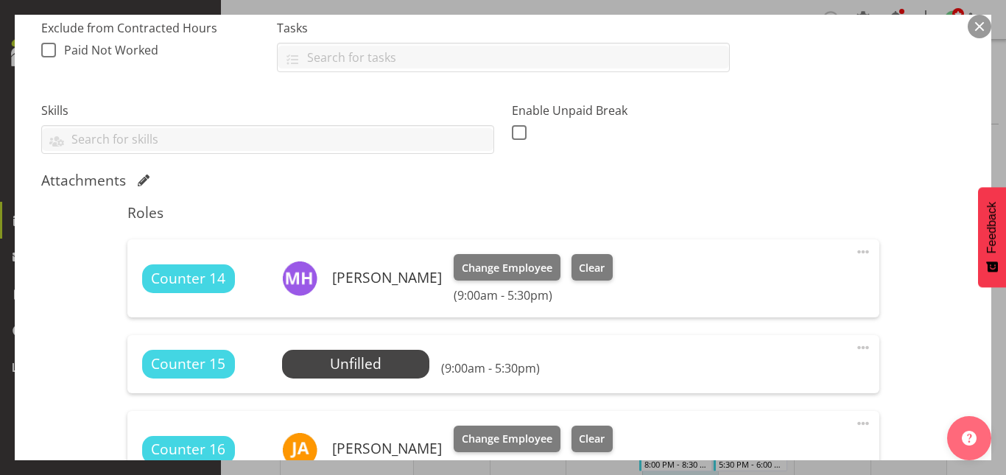
scroll to position [322, 0]
click at [347, 370] on span "Select Employee" at bounding box center [356, 363] width 110 height 21
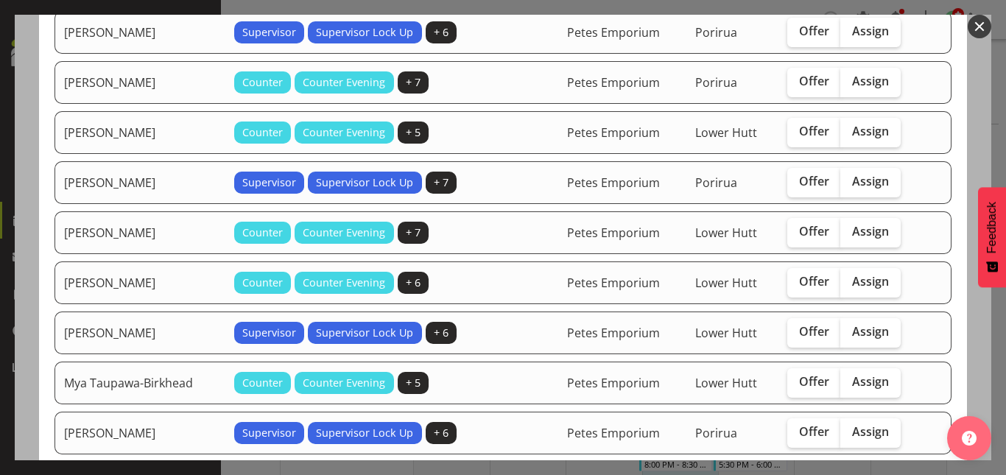
scroll to position [306, 0]
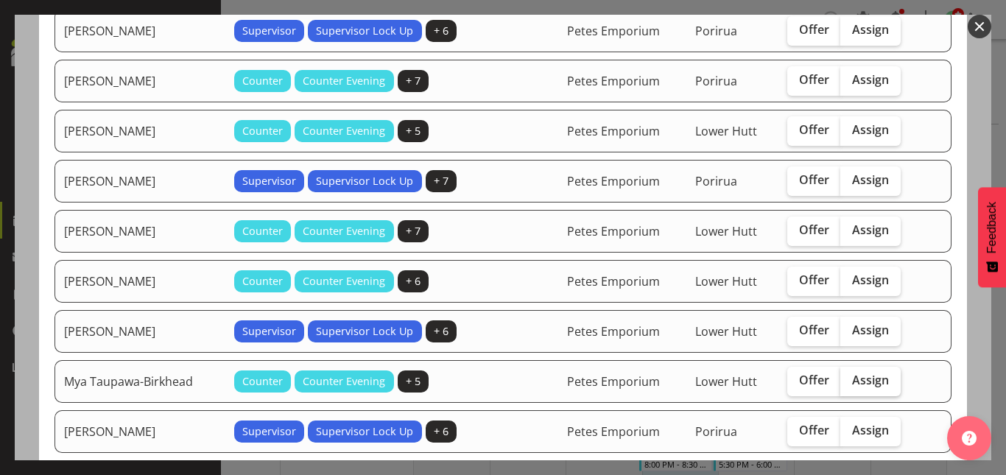
click at [871, 376] on span "Assign" at bounding box center [870, 380] width 37 height 15
click at [850, 376] on input "Assign" at bounding box center [846, 381] width 10 height 10
checkbox input "true"
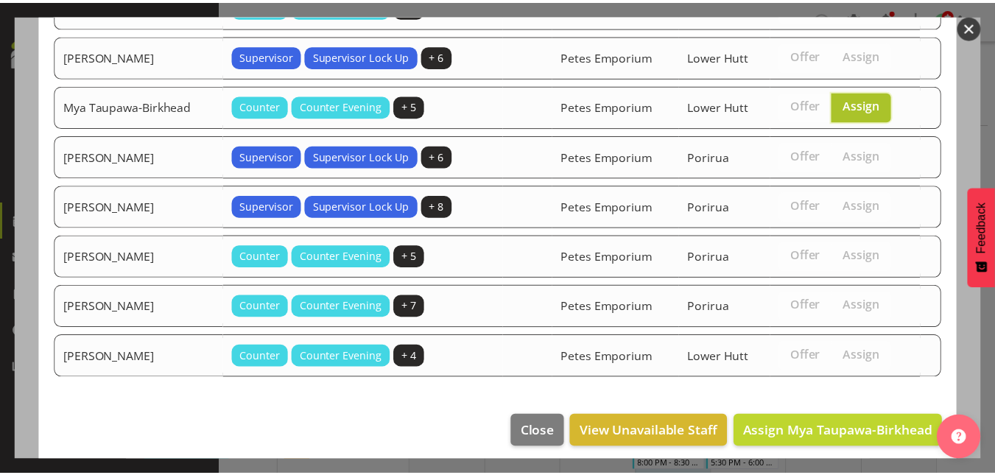
scroll to position [591, 0]
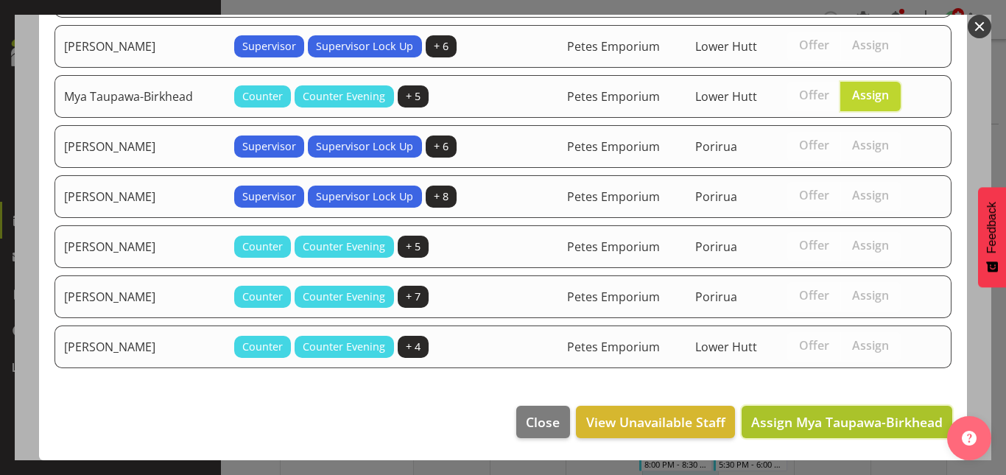
click at [847, 416] on span "Assign Mya Taupawa-Birkhead" at bounding box center [847, 422] width 192 height 18
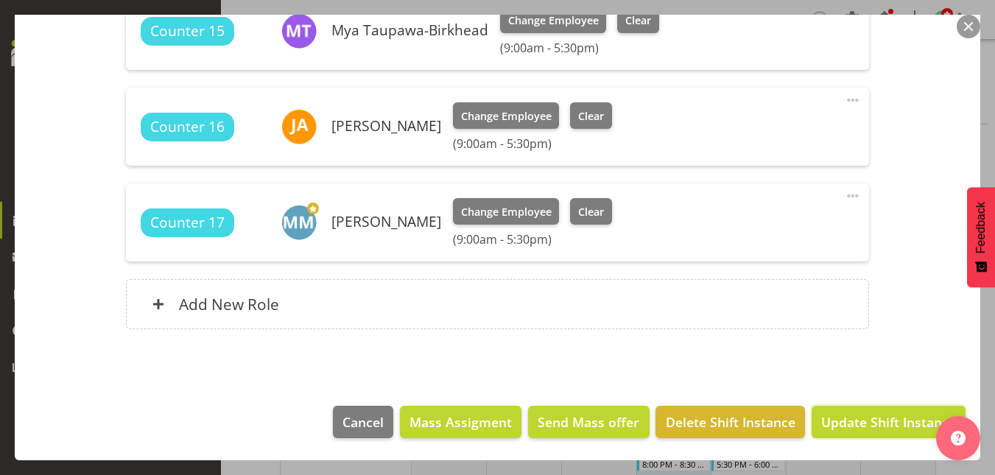
click at [847, 416] on span "Update Shift Instance" at bounding box center [888, 422] width 135 height 19
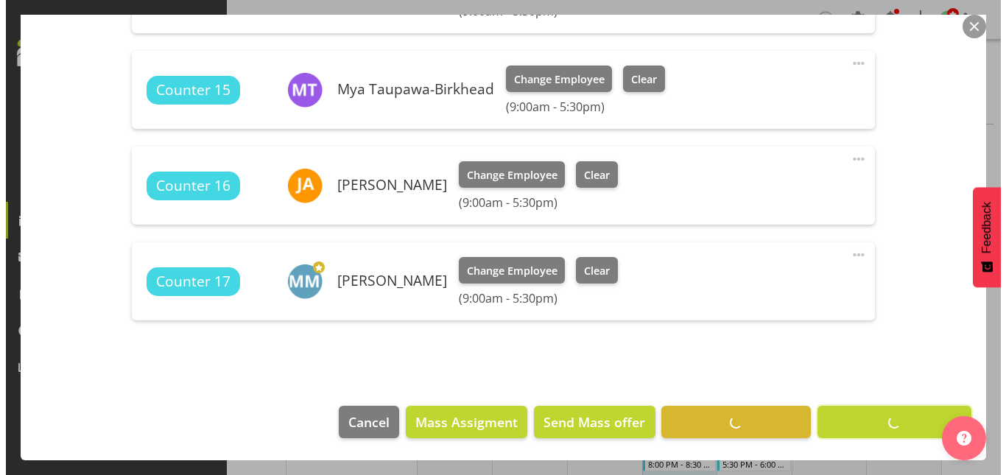
scroll to position [606, 0]
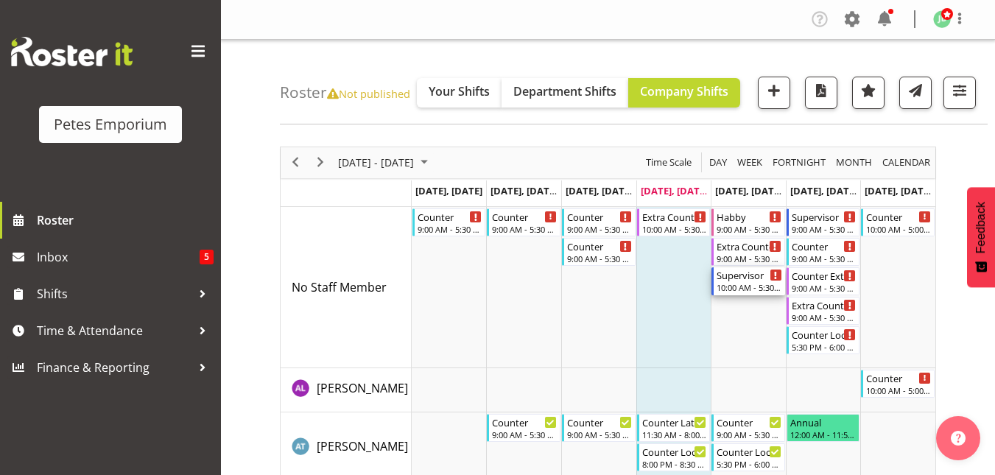
click at [734, 282] on div "Supervisor 10:00 AM - 5:30 PM" at bounding box center [750, 281] width 66 height 28
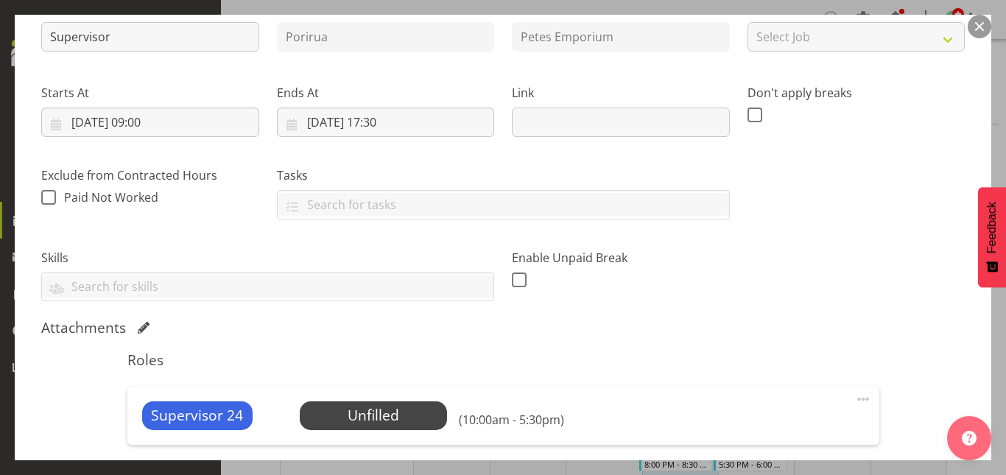
scroll to position [175, 0]
click at [862, 399] on div "Supervisor 24 Unfilled Select Employee (10:00am - 5:30pm) Edit Cover Role Delete" at bounding box center [503, 414] width 752 height 57
click at [857, 399] on span at bounding box center [864, 399] width 18 height 18
click at [770, 425] on link "Edit" at bounding box center [801, 431] width 141 height 27
select select "9"
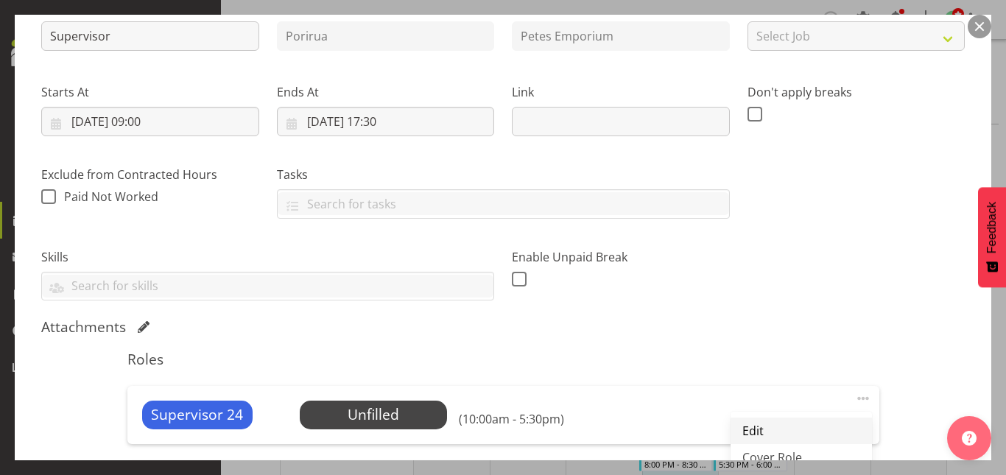
select select "2025"
select select "10"
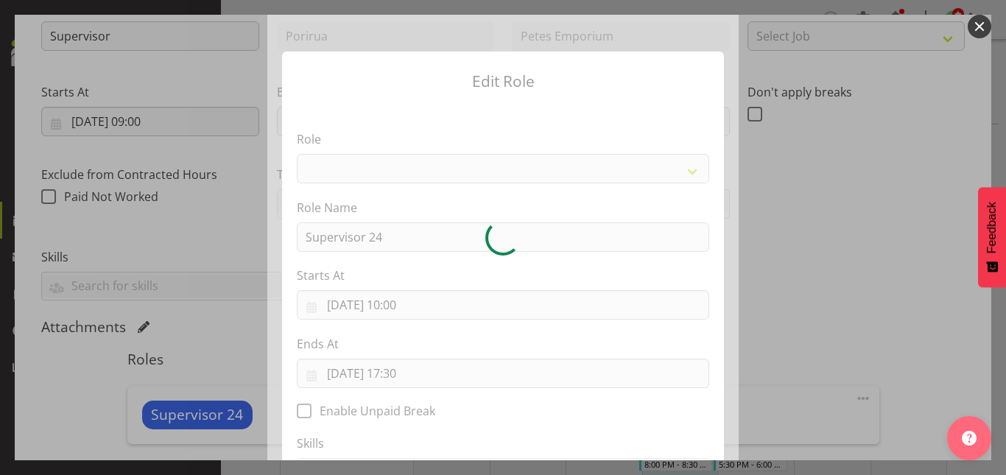
select select "149"
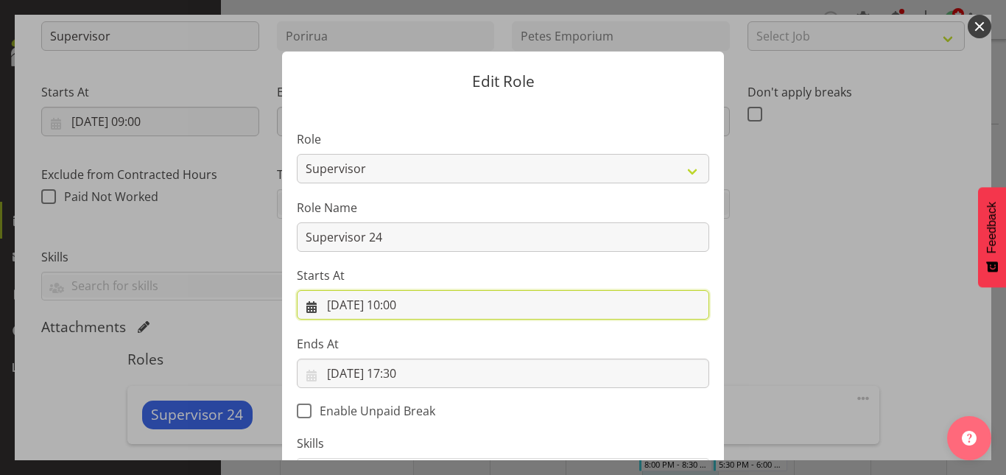
click at [394, 304] on input "[DATE] 10:00" at bounding box center [503, 304] width 413 height 29
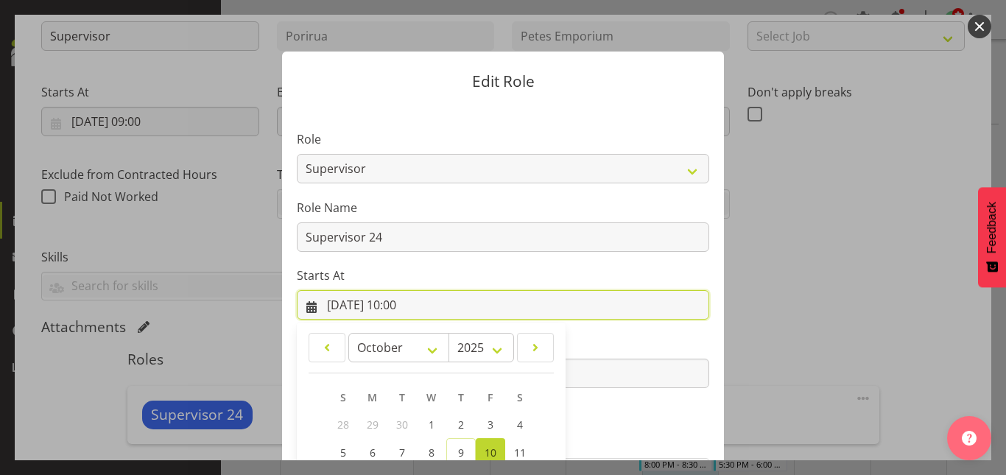
scroll to position [196, 0]
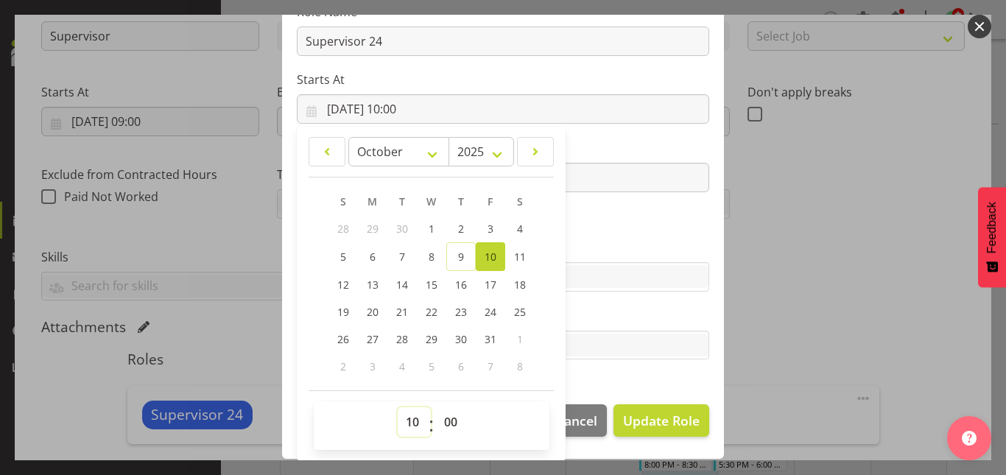
click at [407, 424] on select "00 01 02 03 04 05 06 07 08 09 10 11 12 13 14 15 16 17 18 19 20 21 22 23" at bounding box center [414, 421] width 33 height 29
select select "9"
click at [398, 407] on select "00 01 02 03 04 05 06 07 08 09 10 11 12 13 14 15 16 17 18 19 20 21 22 23" at bounding box center [414, 421] width 33 height 29
type input "[DATE] 09:00"
click at [620, 222] on section "Role Counter Counter Evening Counter Late Shift Counter Lock Up Counter Mid Shi…" at bounding box center [503, 149] width 442 height 482
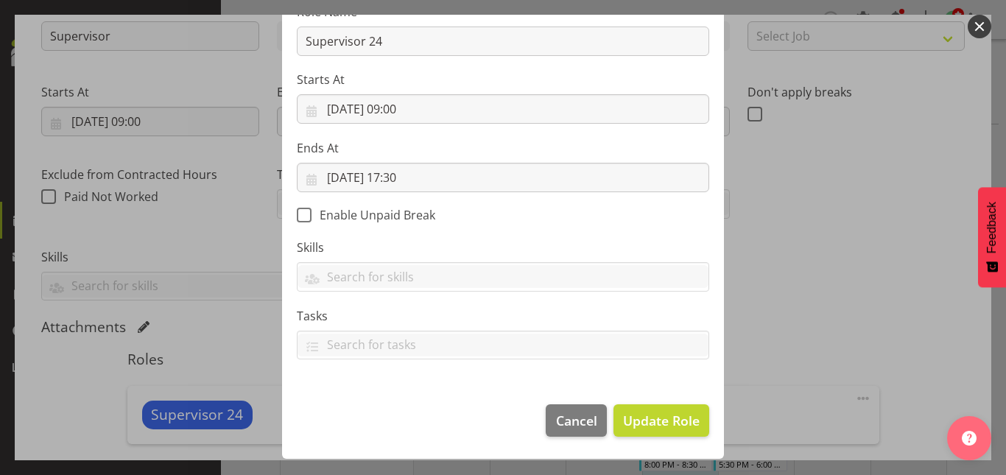
scroll to position [194, 0]
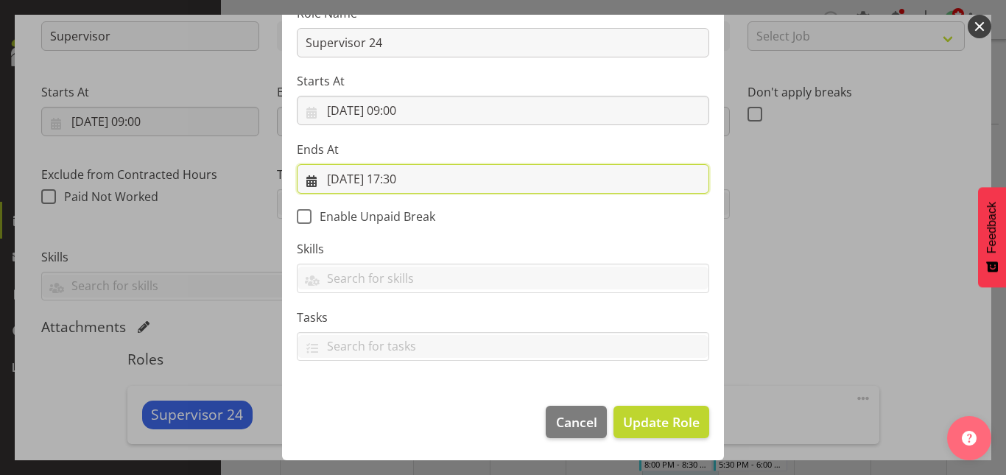
click at [403, 185] on input "[DATE] 17:30" at bounding box center [503, 178] width 413 height 29
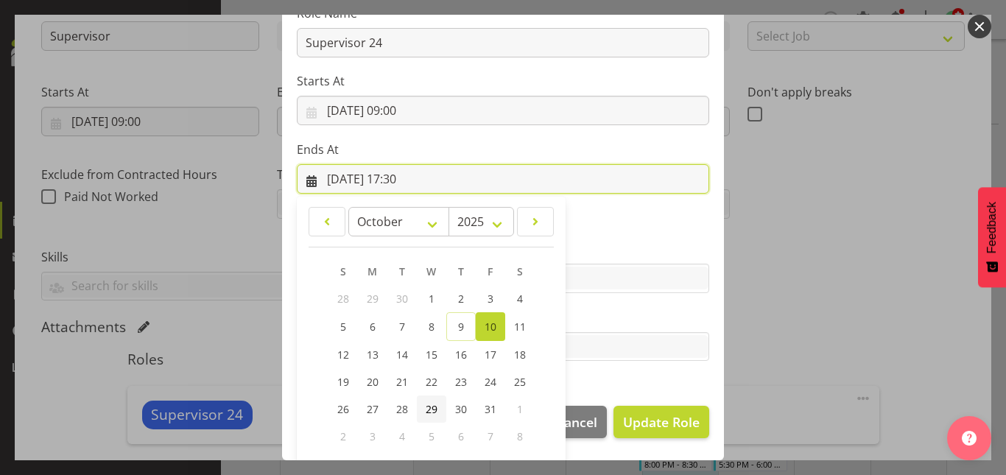
scroll to position [264, 0]
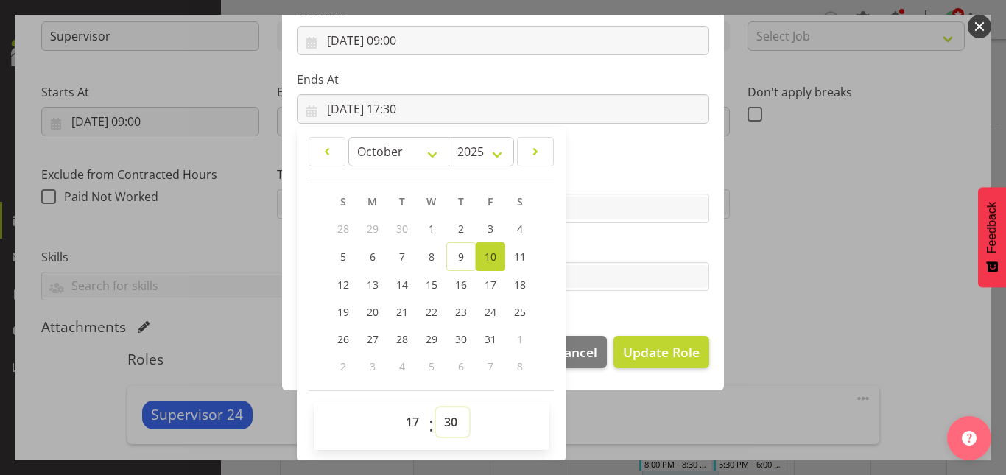
click at [444, 422] on select "00 01 02 03 04 05 06 07 08 09 10 11 12 13 14 15 16 17 18 19 20 21 22 23 24 25 2…" at bounding box center [452, 421] width 33 height 29
select select "0"
type input "[DATE] 17:00"
click at [647, 144] on section "Role Counter Counter Evening Counter Late Shift Counter Lock Up Counter Mid Shi…" at bounding box center [503, 80] width 442 height 482
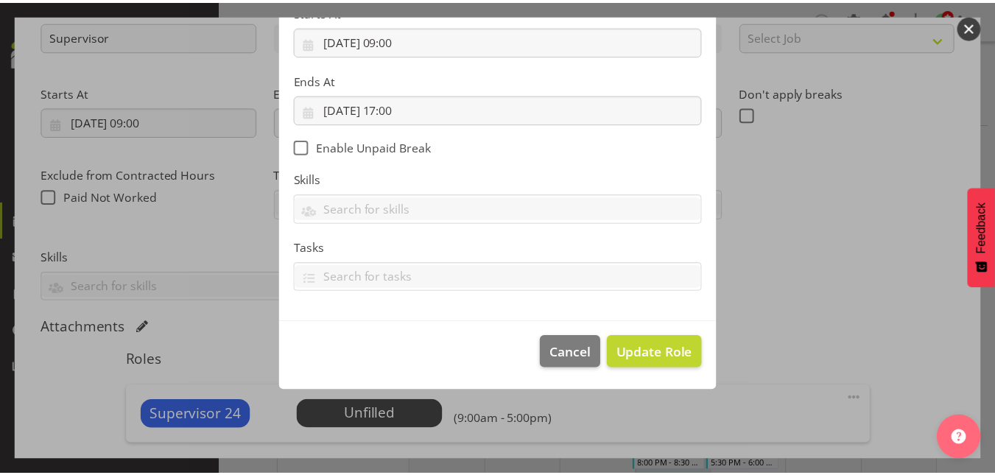
scroll to position [194, 0]
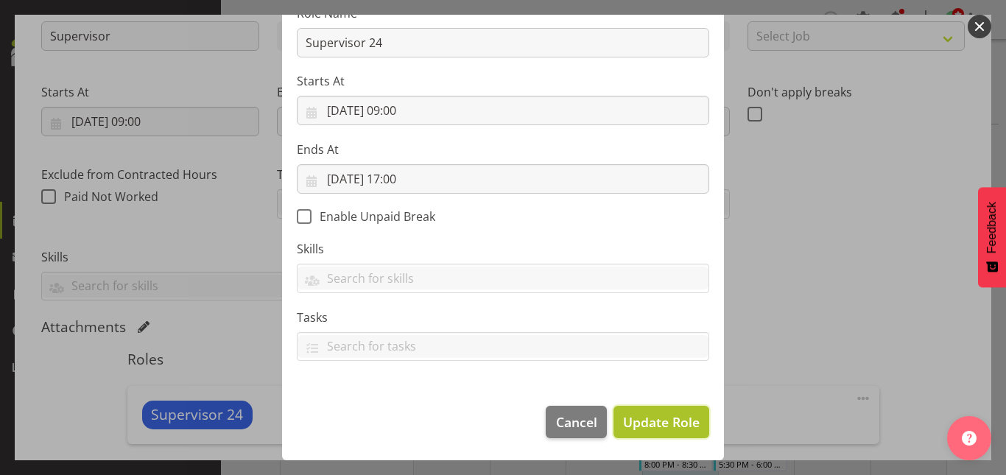
click at [639, 430] on span "Update Role" at bounding box center [661, 422] width 77 height 19
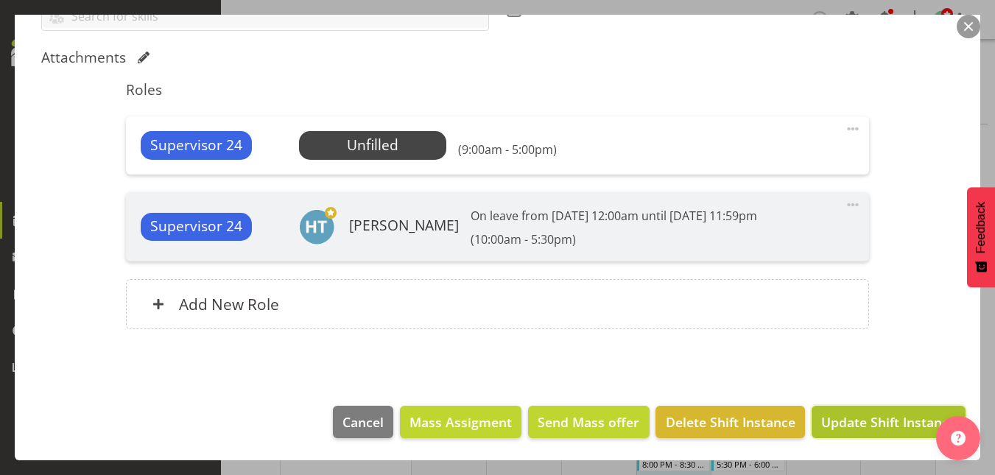
click at [864, 425] on span "Update Shift Instance" at bounding box center [888, 422] width 135 height 19
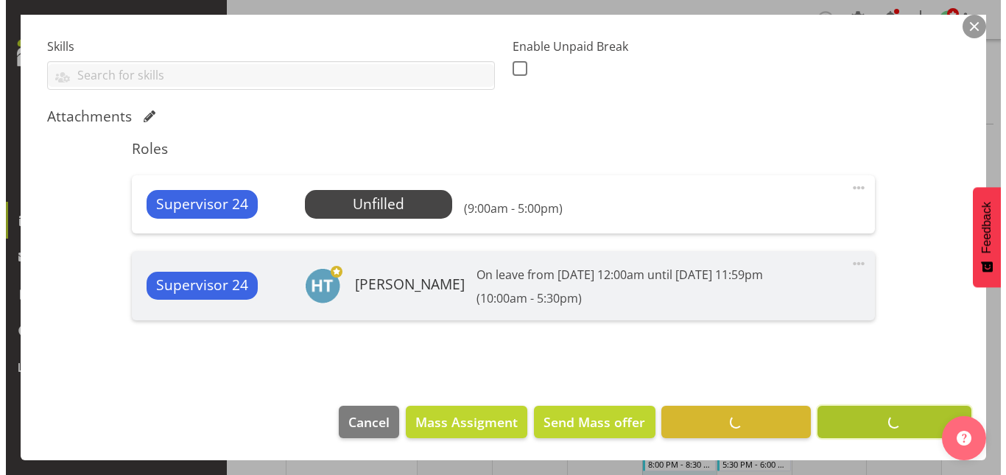
scroll to position [385, 0]
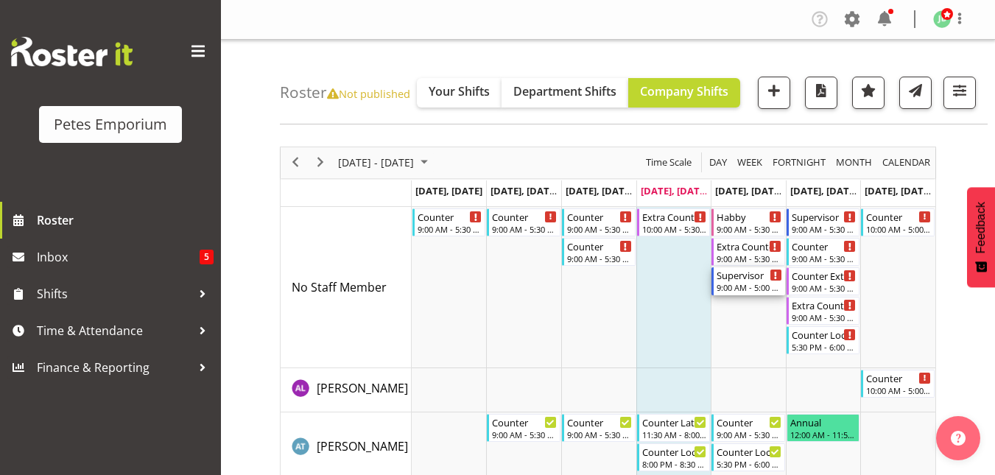
click at [740, 276] on div "Supervisor" at bounding box center [750, 274] width 66 height 15
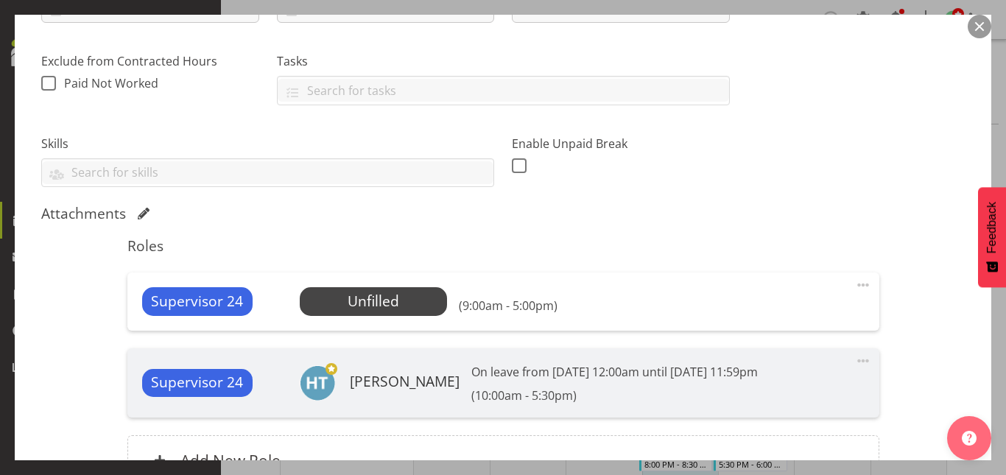
scroll to position [291, 0]
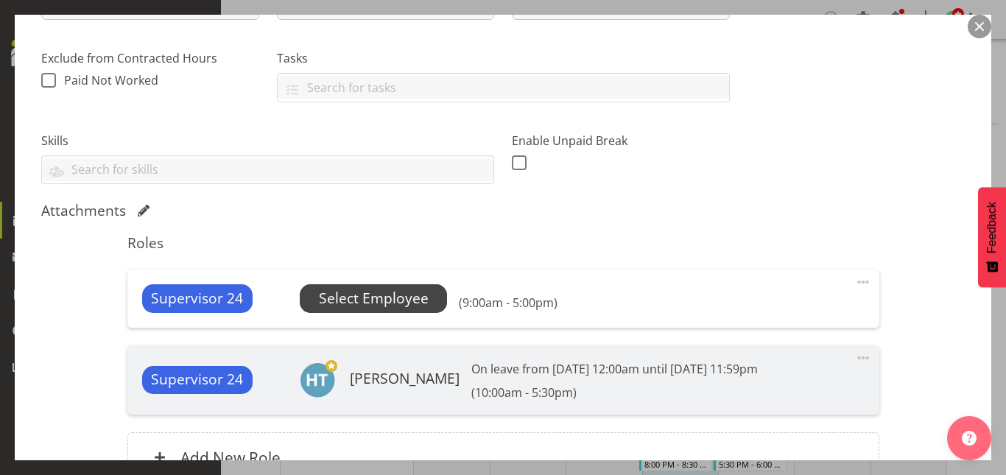
click at [319, 306] on span "Select Employee" at bounding box center [374, 298] width 110 height 21
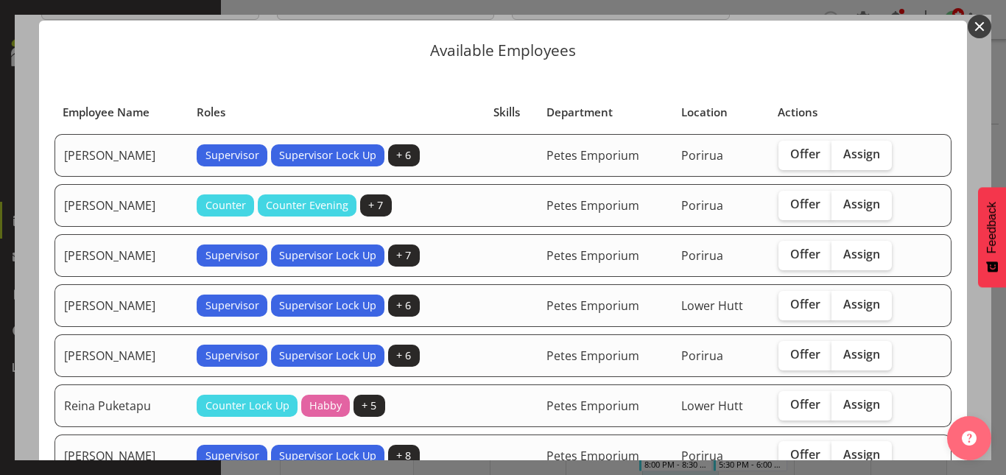
scroll to position [32, 0]
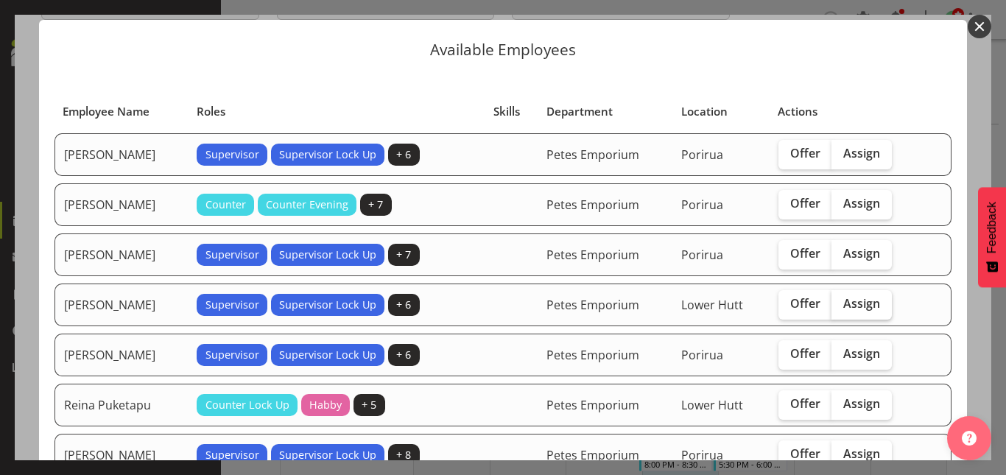
click at [855, 303] on span "Assign" at bounding box center [862, 303] width 37 height 15
click at [841, 303] on input "Assign" at bounding box center [837, 304] width 10 height 10
checkbox input "true"
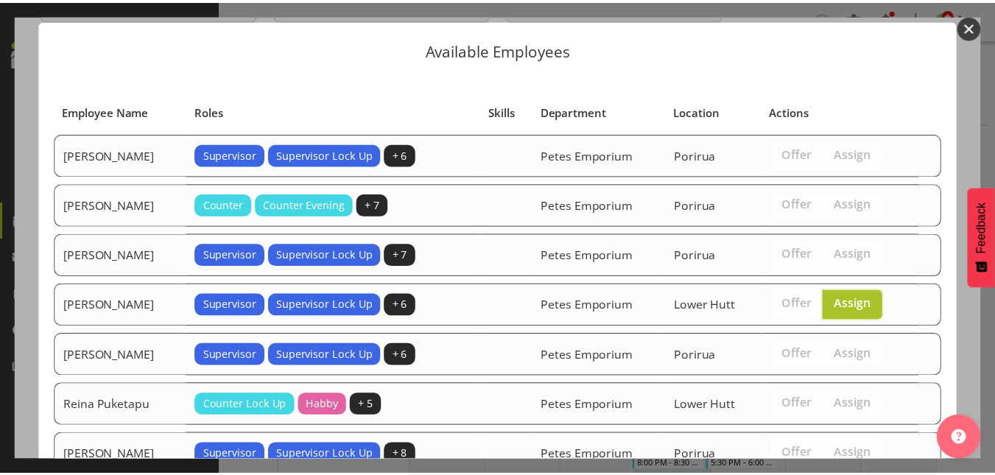
scroll to position [140, 0]
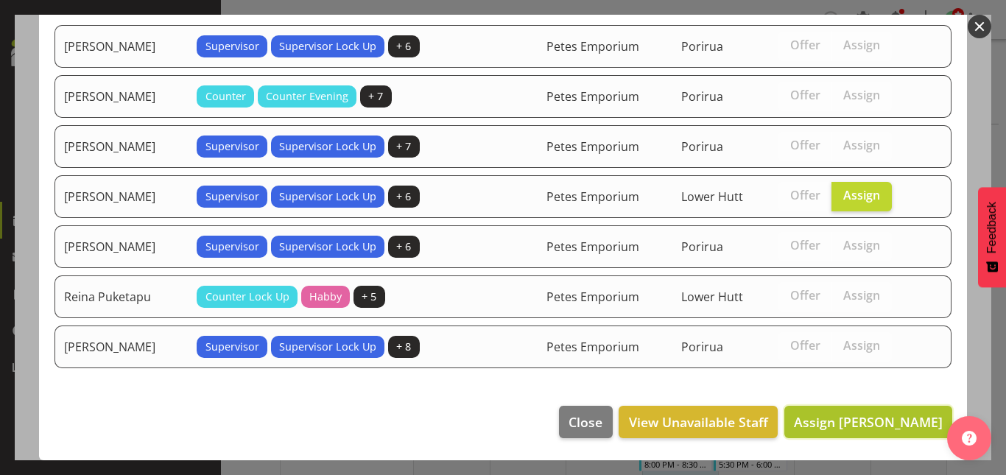
click at [835, 421] on span "Assign [PERSON_NAME]" at bounding box center [868, 422] width 149 height 18
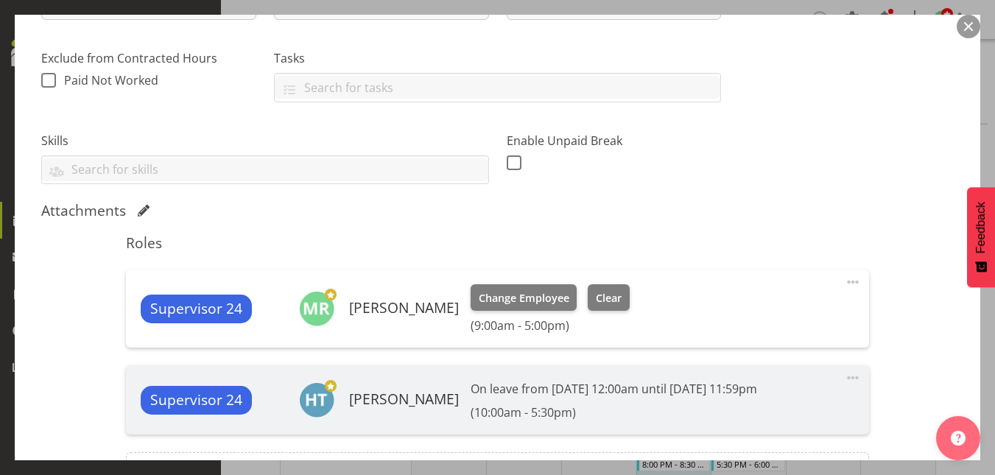
scroll to position [464, 0]
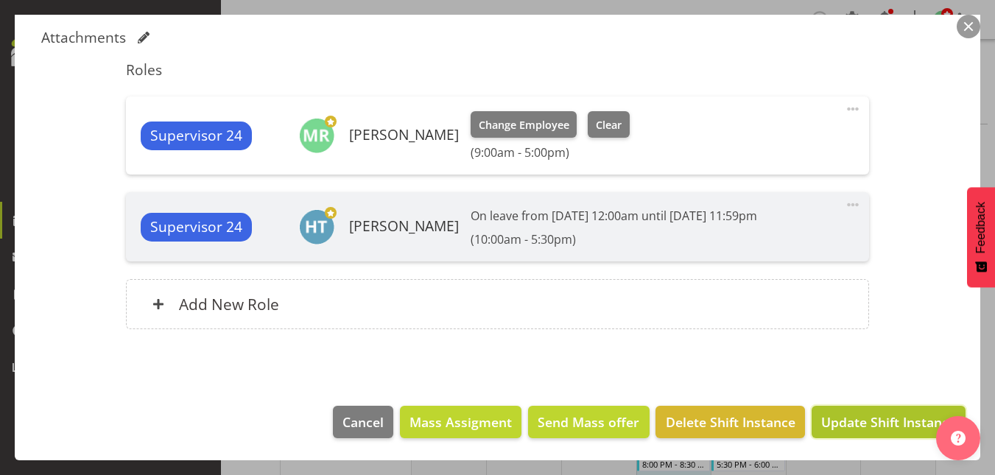
click at [872, 421] on span "Update Shift Instance" at bounding box center [888, 422] width 135 height 19
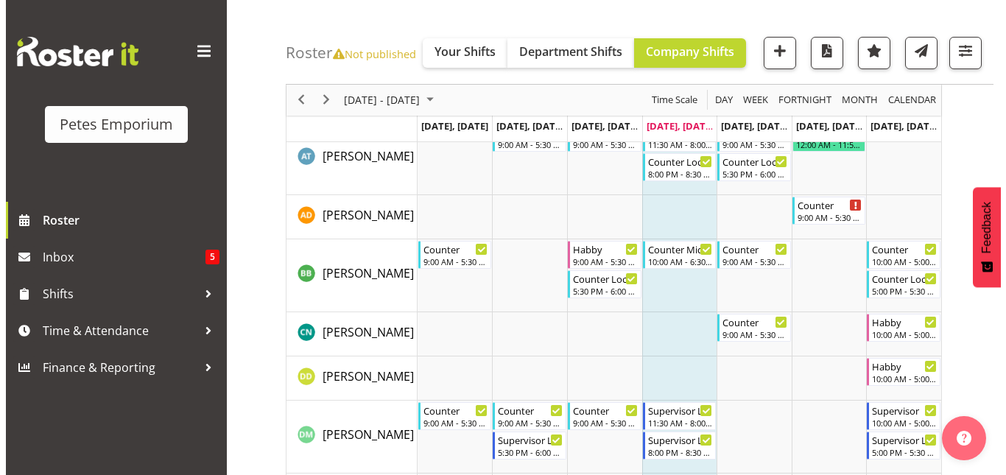
scroll to position [0, 0]
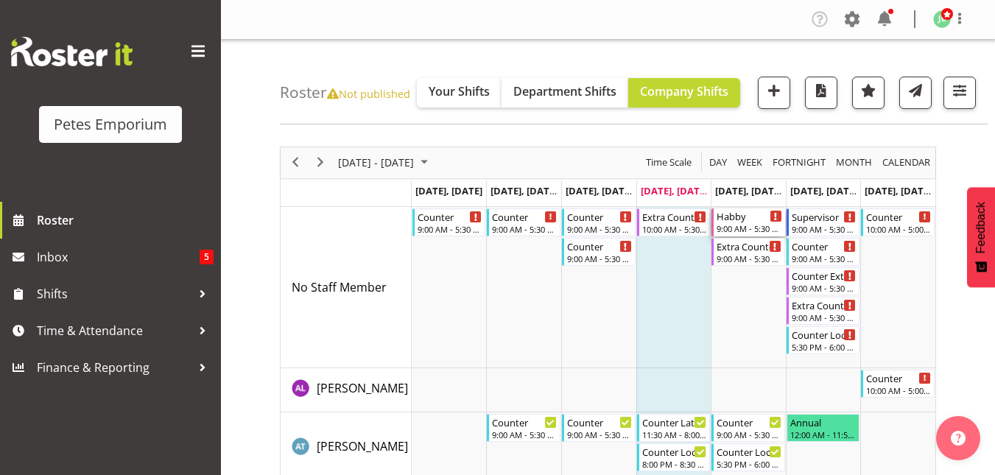
click at [735, 222] on div "Habby" at bounding box center [750, 215] width 66 height 15
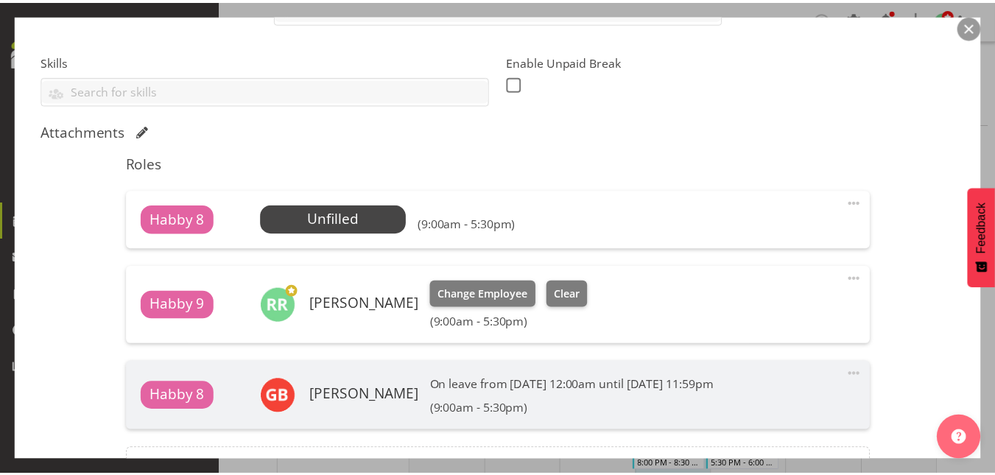
scroll to position [372, 0]
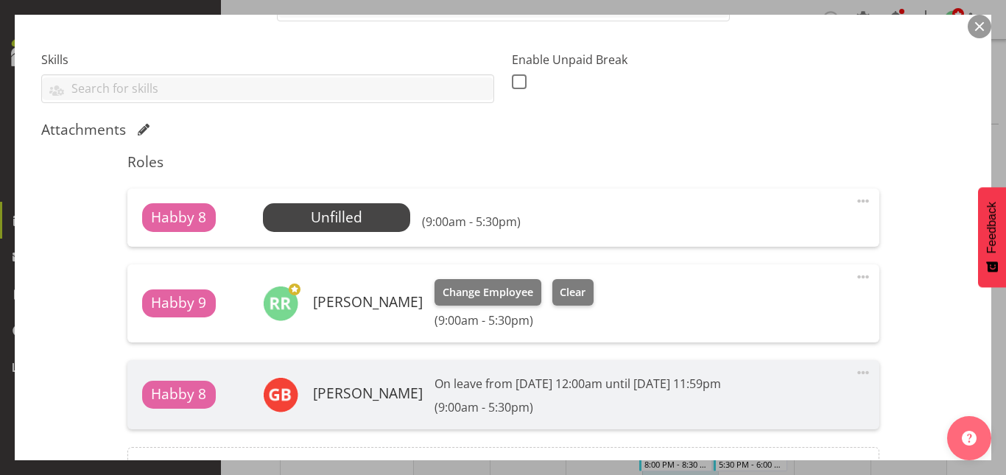
click at [981, 26] on button "button" at bounding box center [980, 27] width 24 height 24
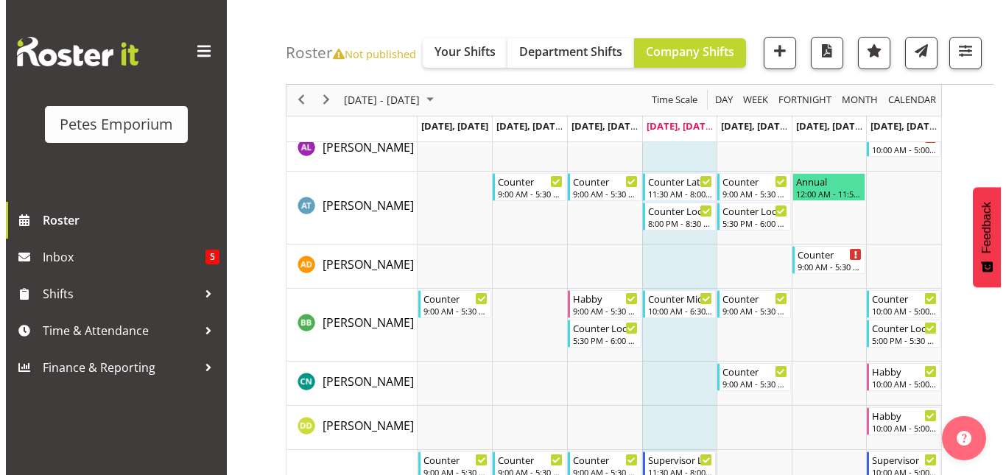
scroll to position [242, 0]
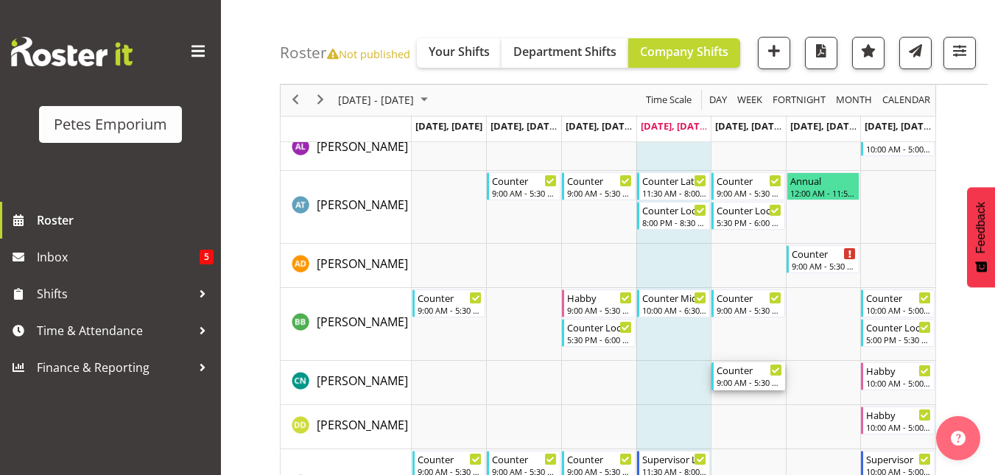
click at [742, 379] on div "9:00 AM - 5:30 PM" at bounding box center [750, 382] width 66 height 12
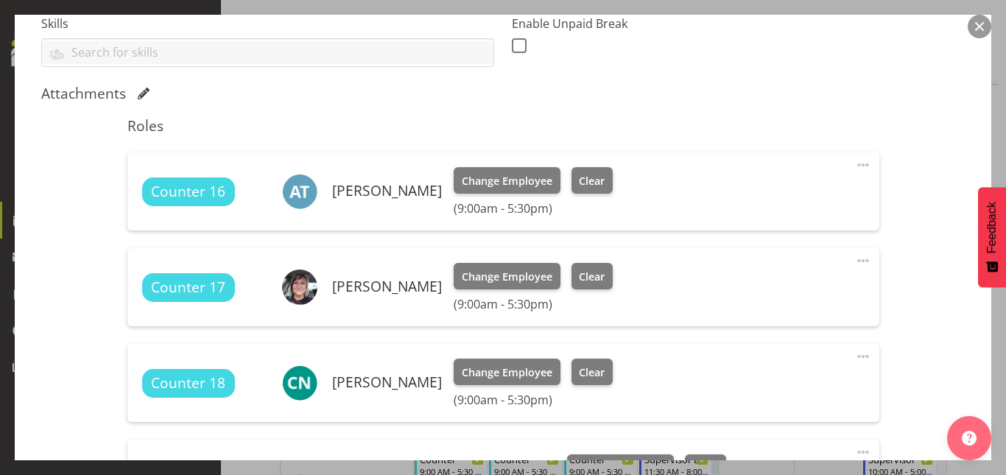
scroll to position [442, 0]
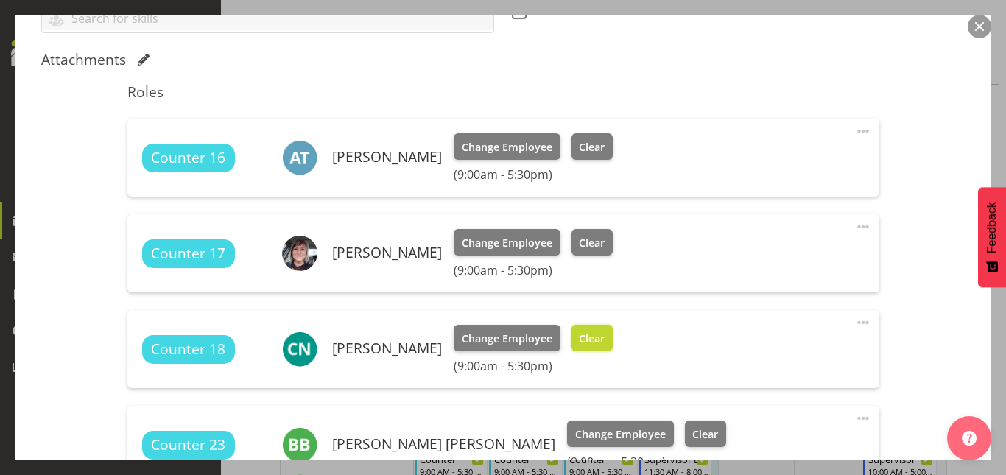
click at [588, 328] on button "Clear" at bounding box center [593, 338] width 42 height 27
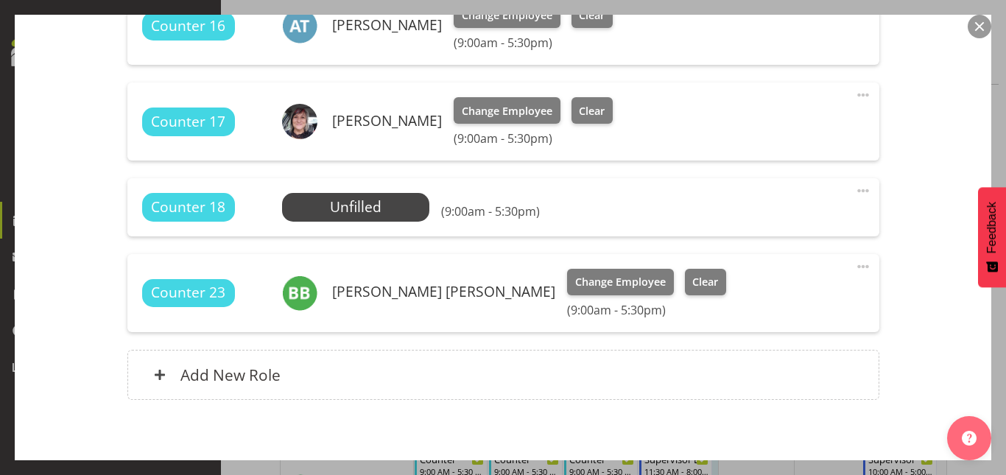
scroll to position [645, 0]
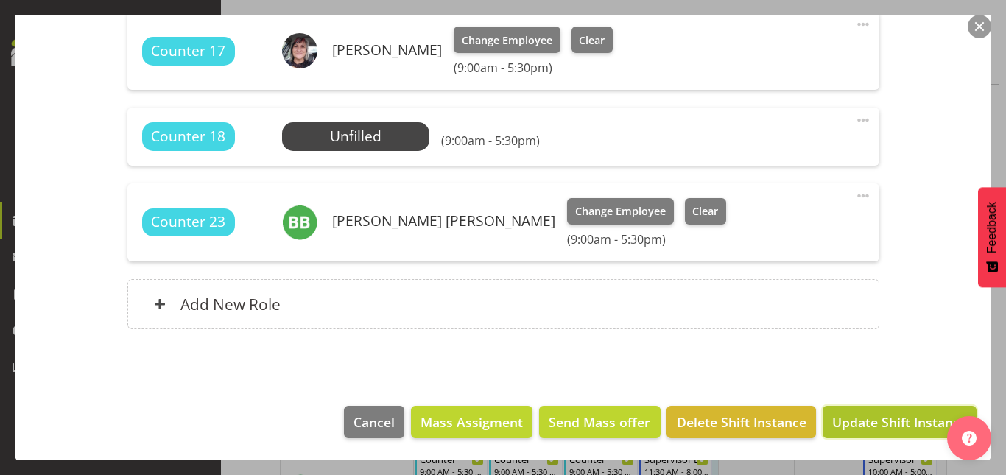
click at [875, 418] on span "Update Shift Instance" at bounding box center [900, 422] width 135 height 19
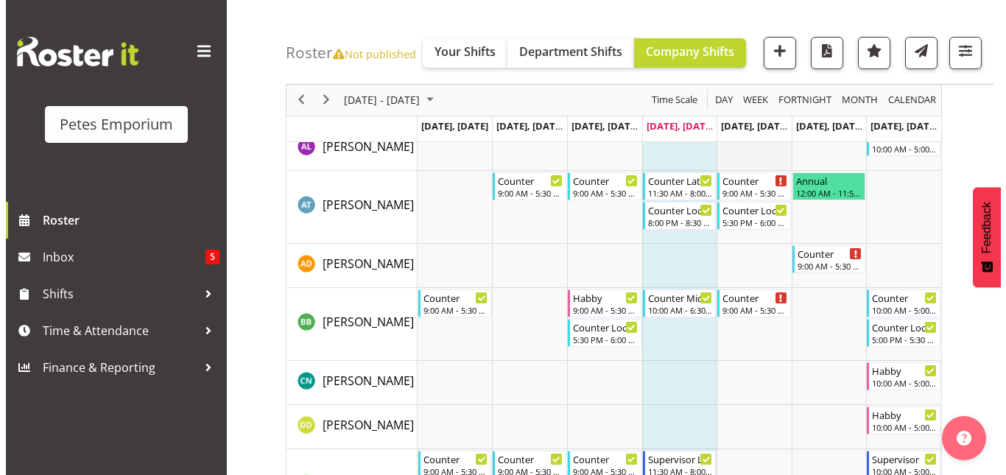
scroll to position [0, 0]
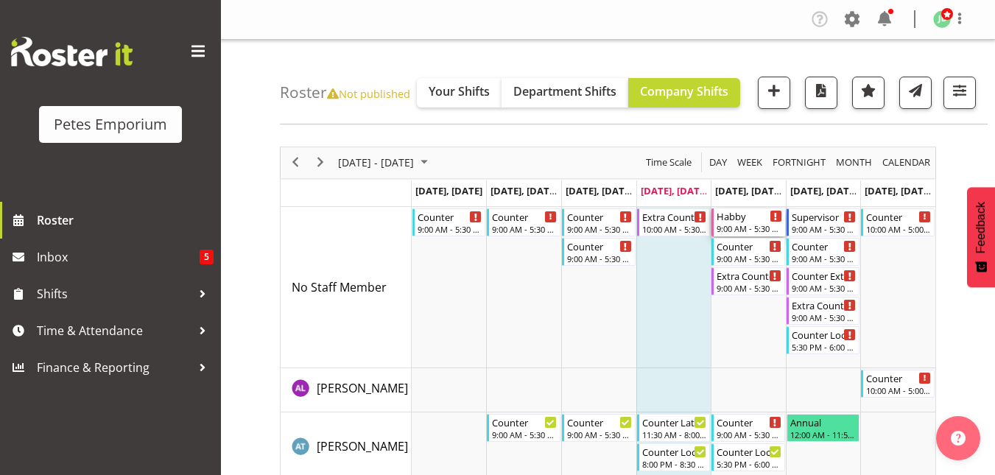
click at [740, 221] on div "Habby" at bounding box center [750, 215] width 66 height 15
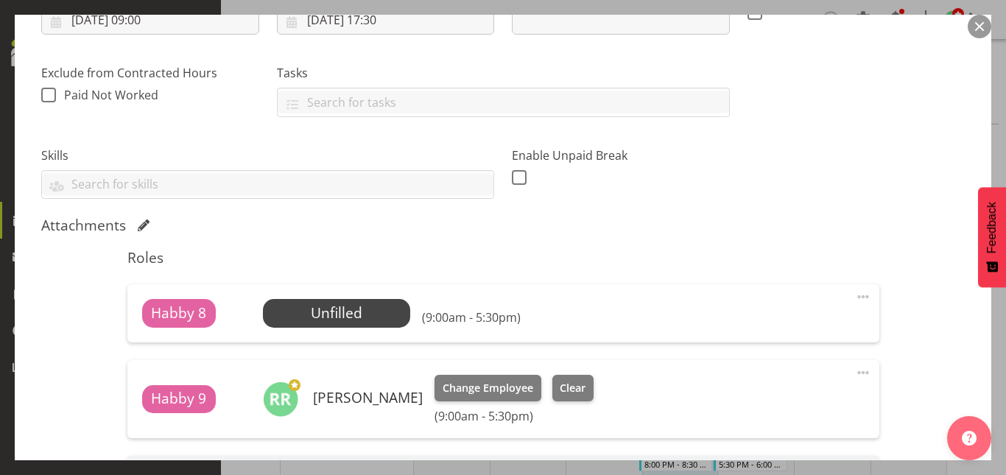
scroll to position [277, 0]
click at [323, 313] on span "Select Employee" at bounding box center [337, 312] width 110 height 21
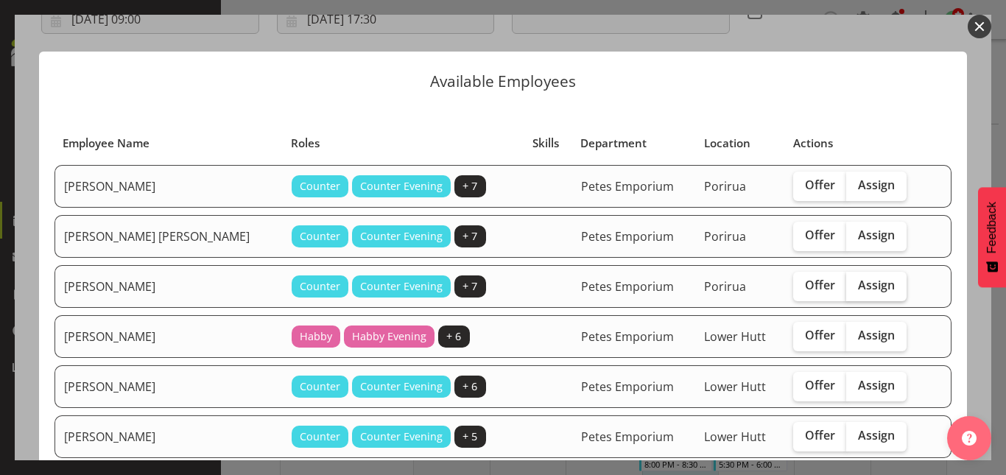
click at [858, 278] on span "Assign" at bounding box center [876, 285] width 37 height 15
click at [856, 281] on input "Assign" at bounding box center [852, 286] width 10 height 10
checkbox input "true"
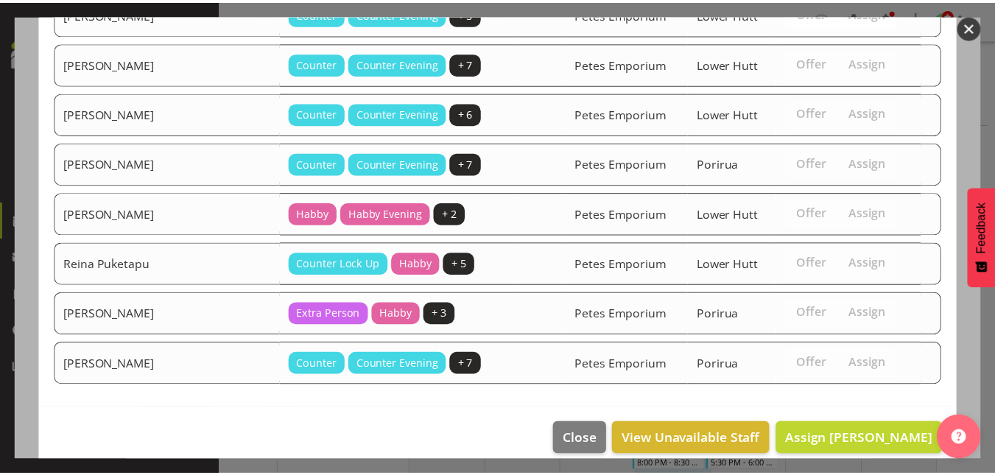
scroll to position [441, 0]
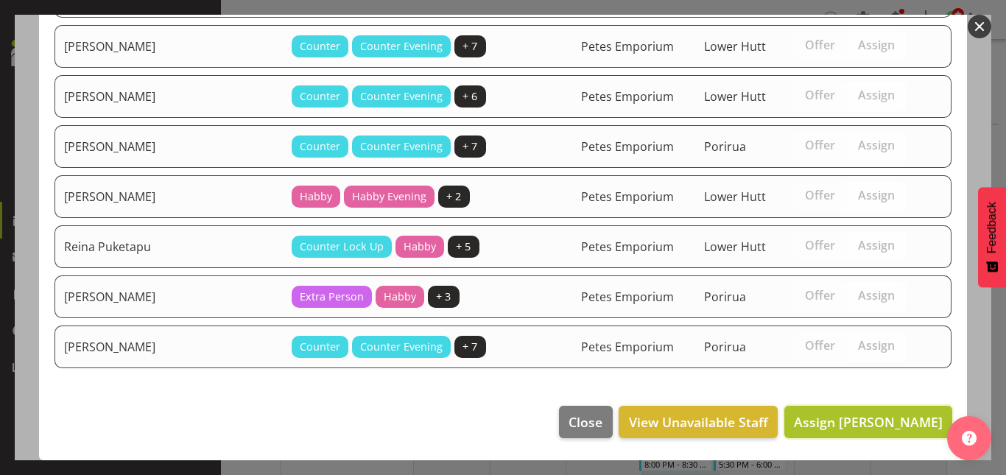
click at [843, 416] on span "Assign [PERSON_NAME]" at bounding box center [868, 422] width 149 height 18
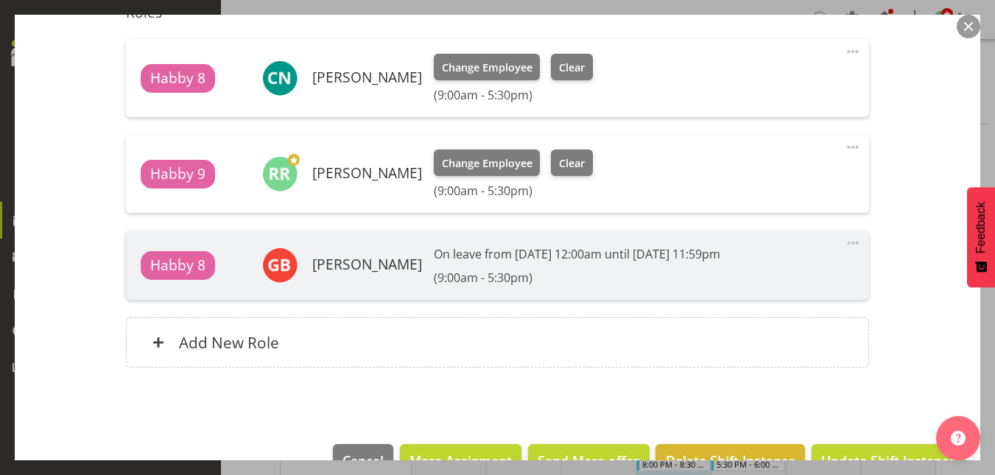
scroll to position [522, 0]
click at [850, 455] on span "Update Shift Instance" at bounding box center [888, 459] width 135 height 19
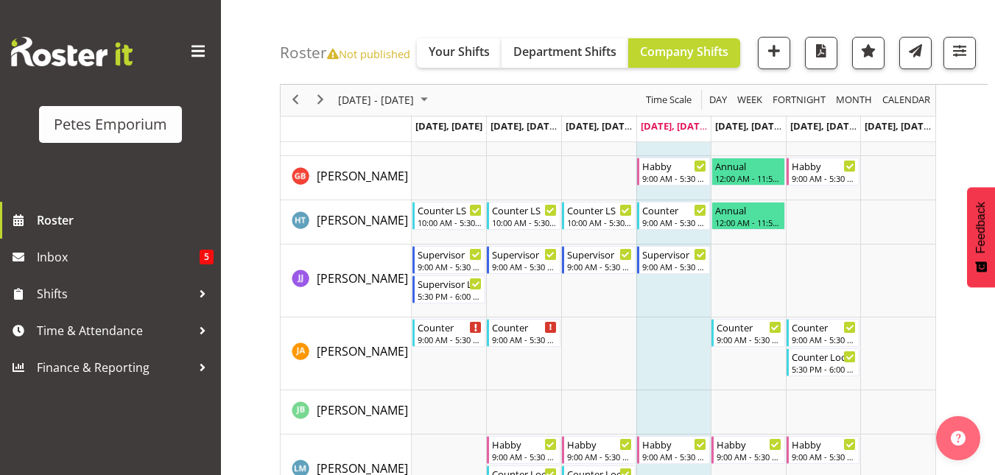
scroll to position [754, 0]
